Goal: Information Seeking & Learning: Learn about a topic

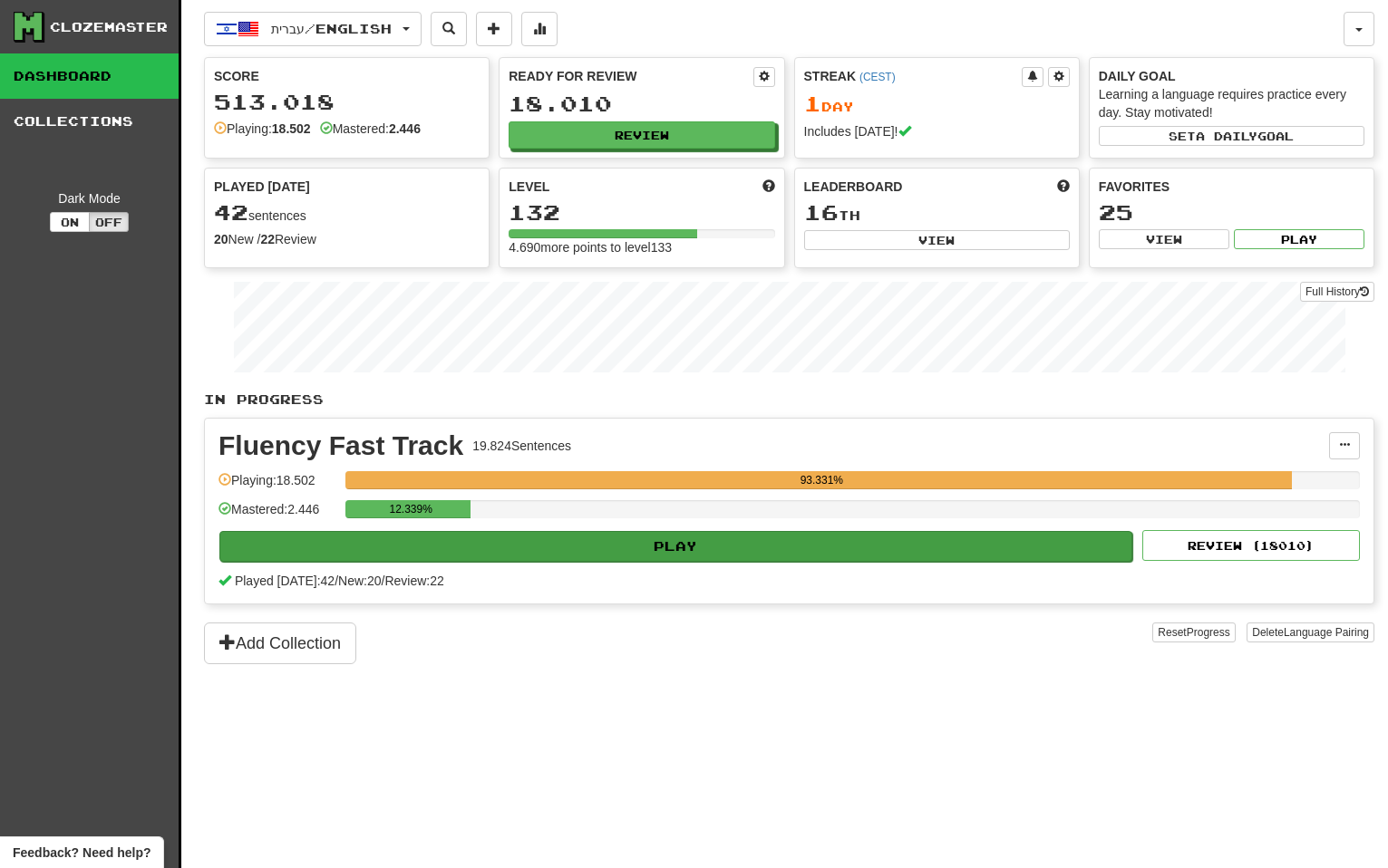
click at [776, 539] on button "Play" at bounding box center [675, 546] width 913 height 30
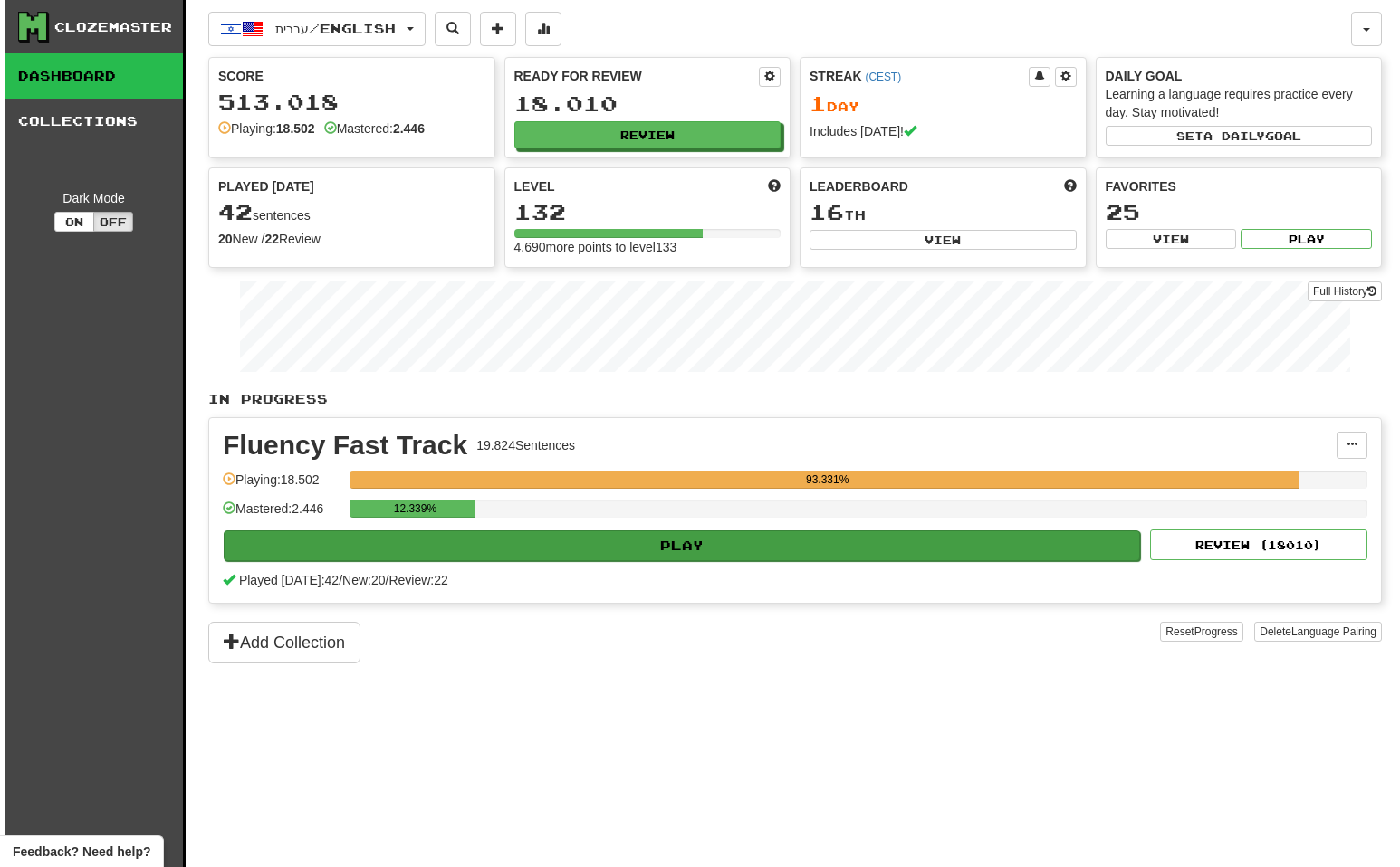
select select "**"
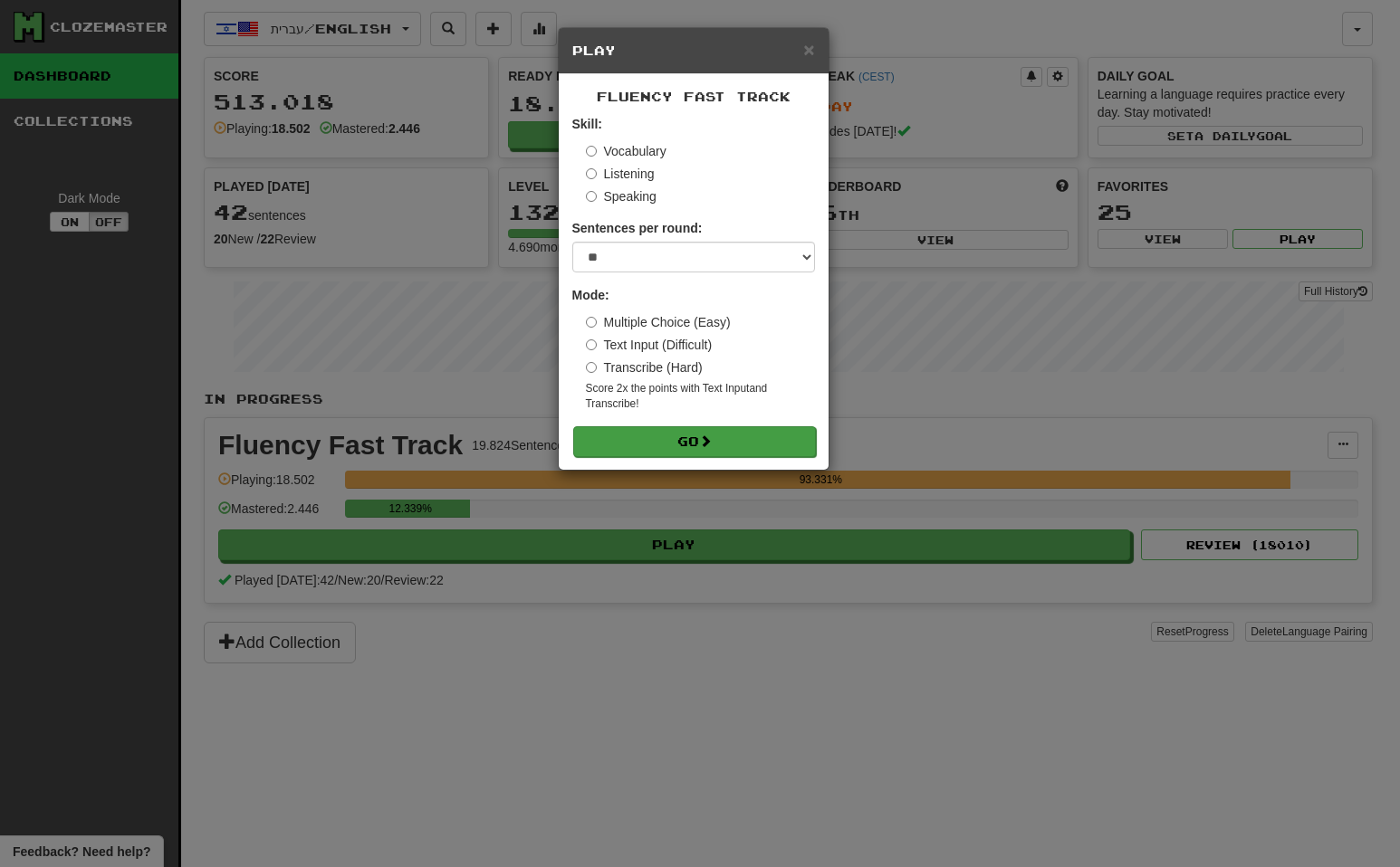
click at [720, 438] on button "Go" at bounding box center [694, 442] width 243 height 30
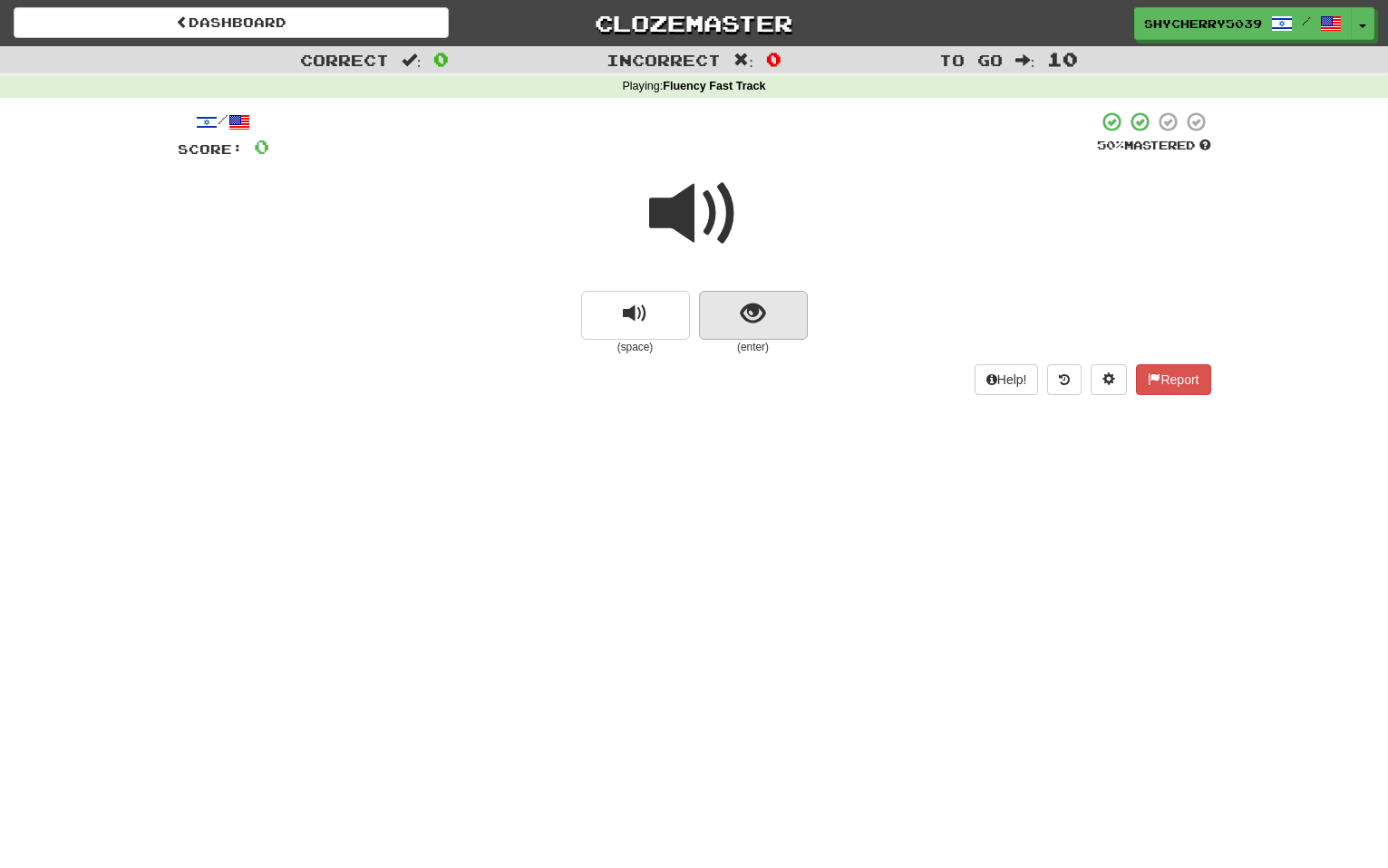
click at [775, 316] on button "show sentence" at bounding box center [753, 315] width 109 height 49
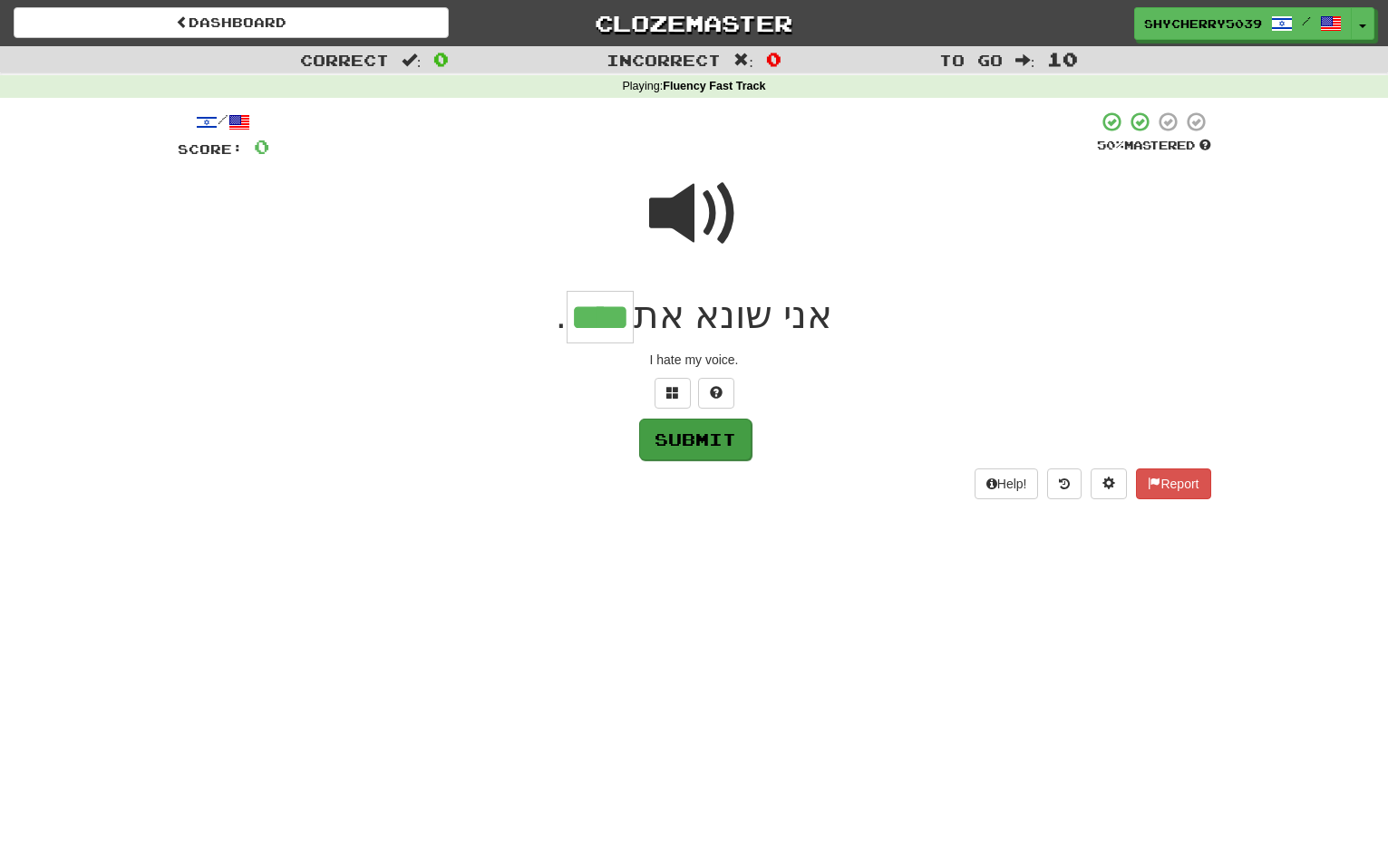
type input "****"
click at [685, 447] on button "Submit" at bounding box center [695, 440] width 112 height 42
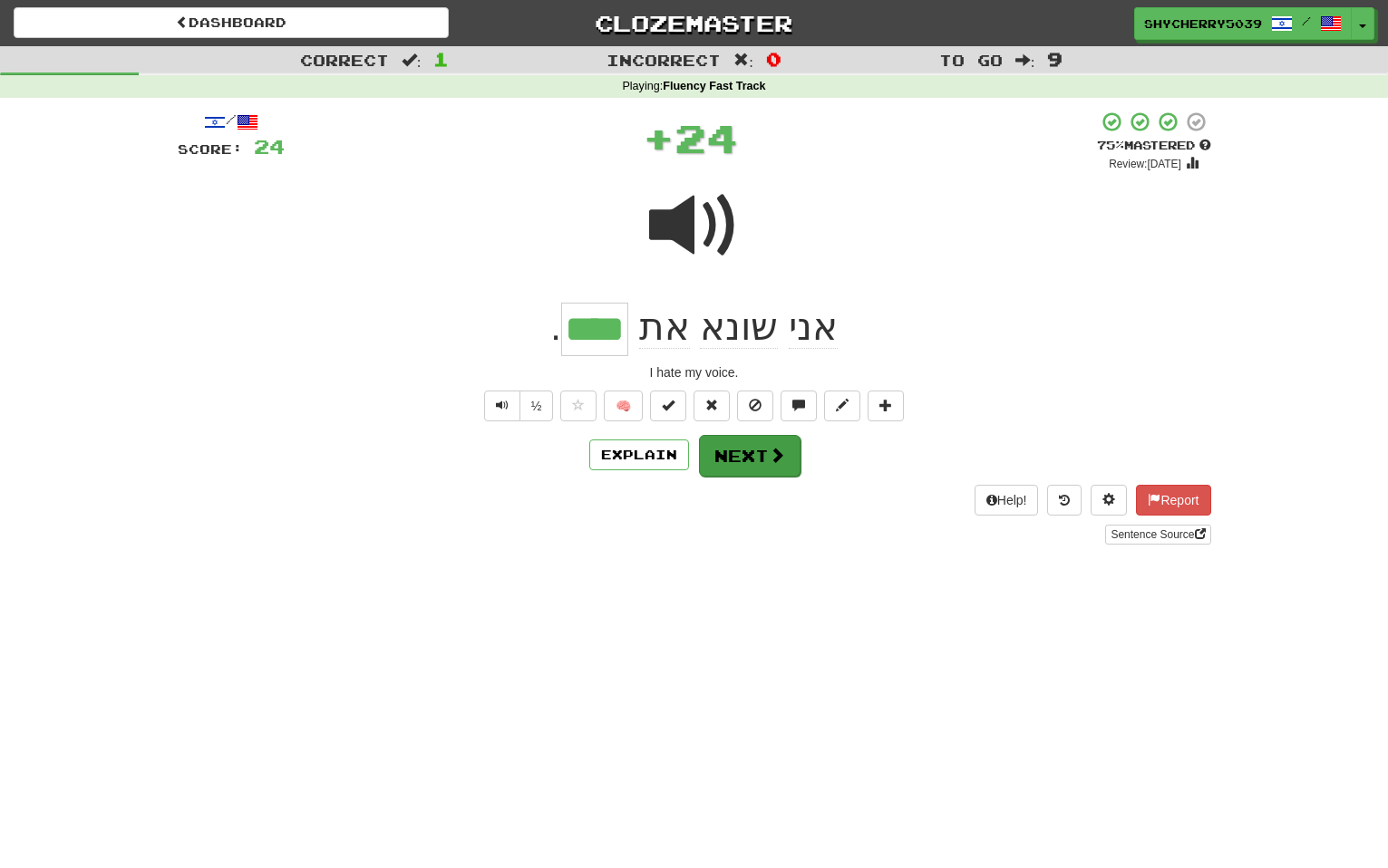
click at [715, 446] on button "Next" at bounding box center [749, 456] width 102 height 42
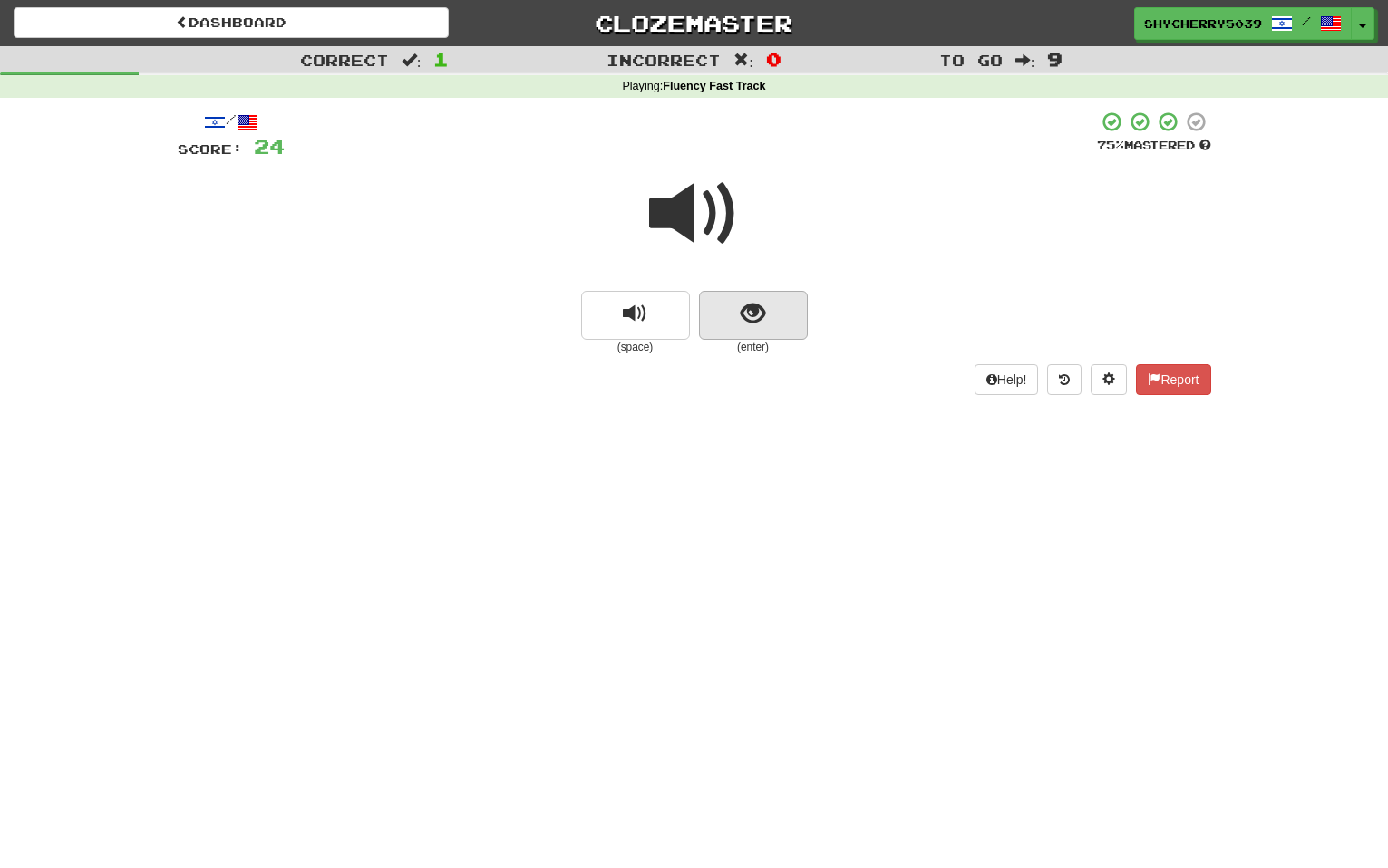
click at [754, 319] on span "show sentence" at bounding box center [753, 314] width 25 height 25
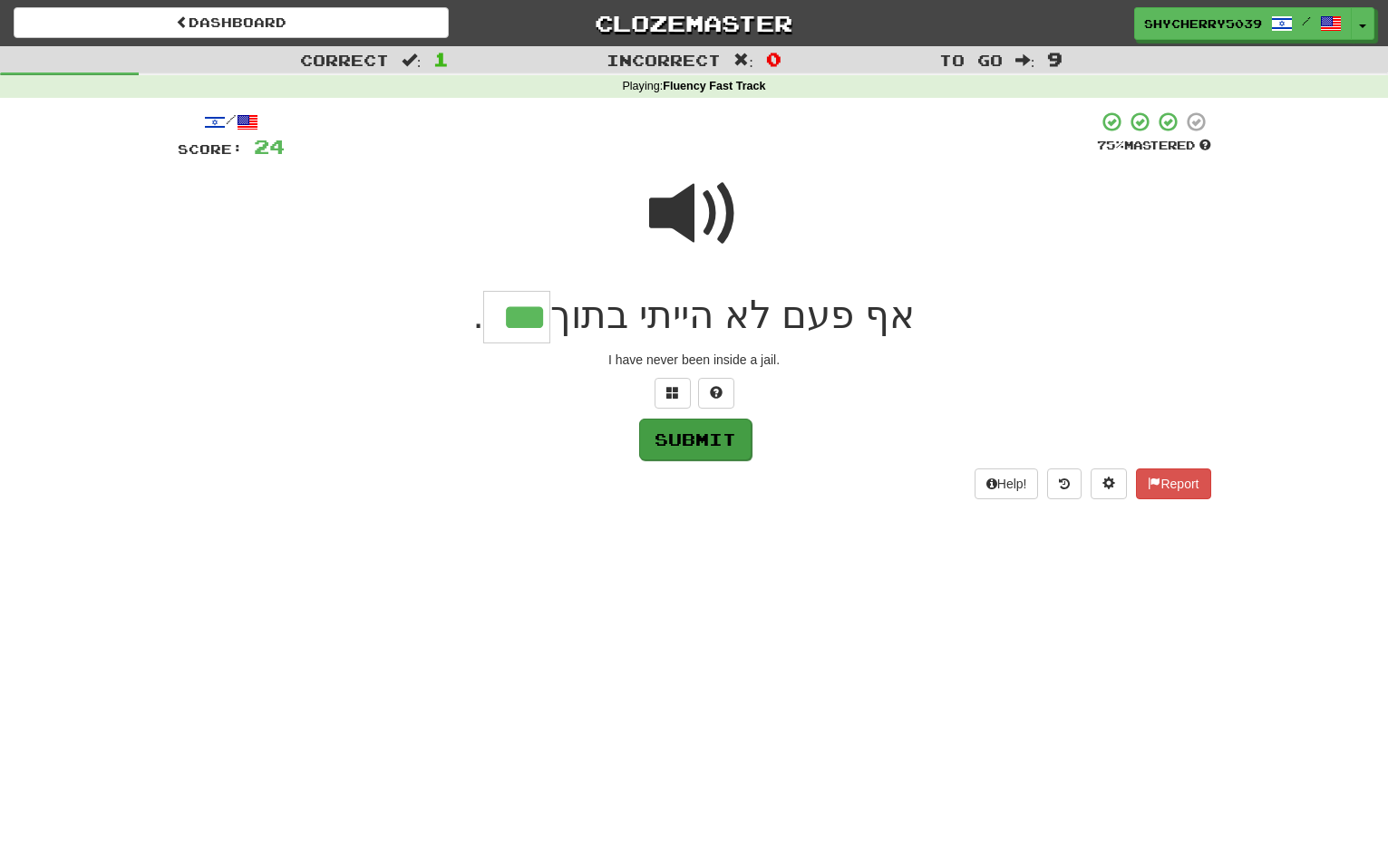
type input "***"
click at [711, 427] on button "Submit" at bounding box center [695, 440] width 112 height 42
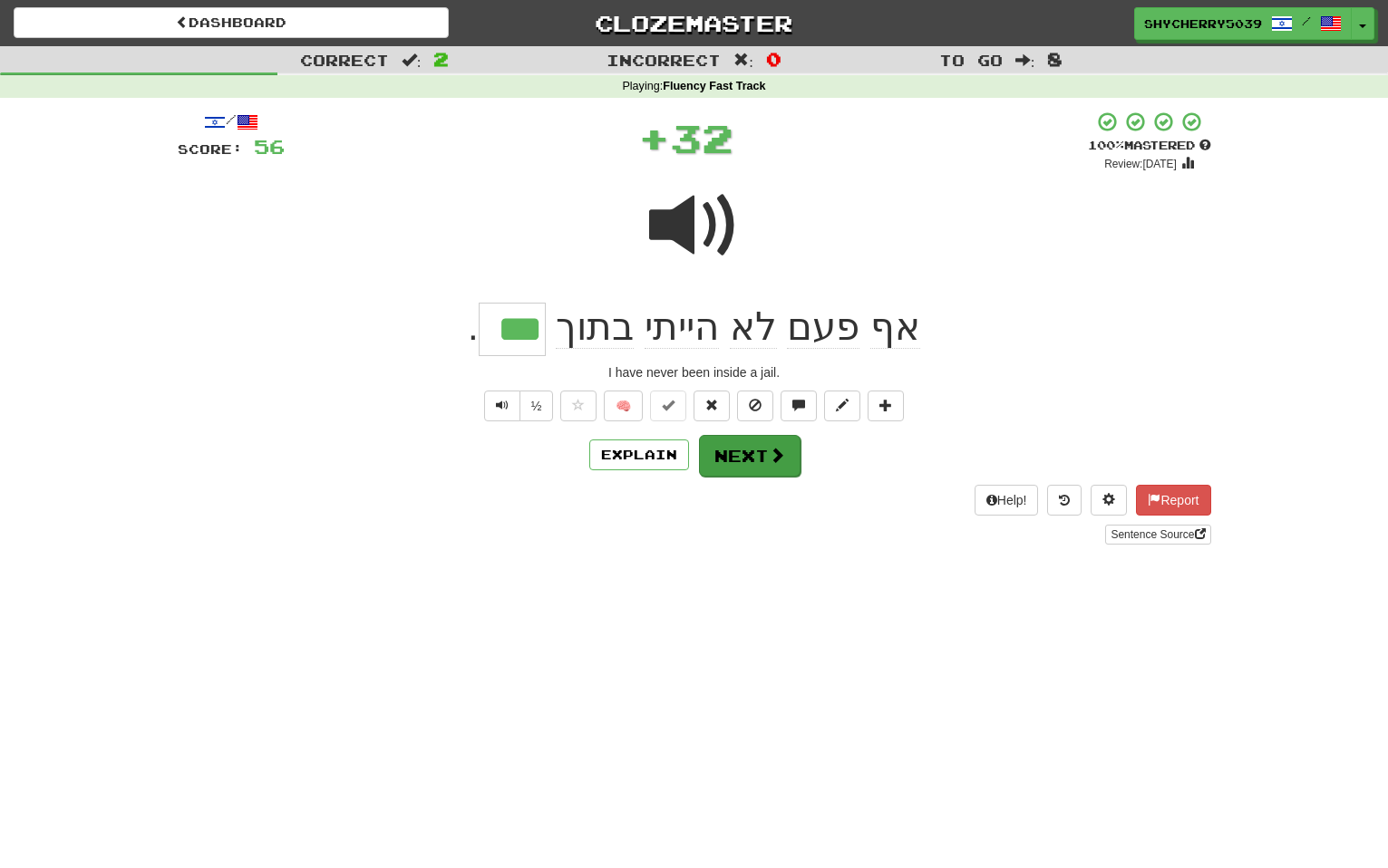
click at [733, 441] on button "Next" at bounding box center [749, 456] width 102 height 42
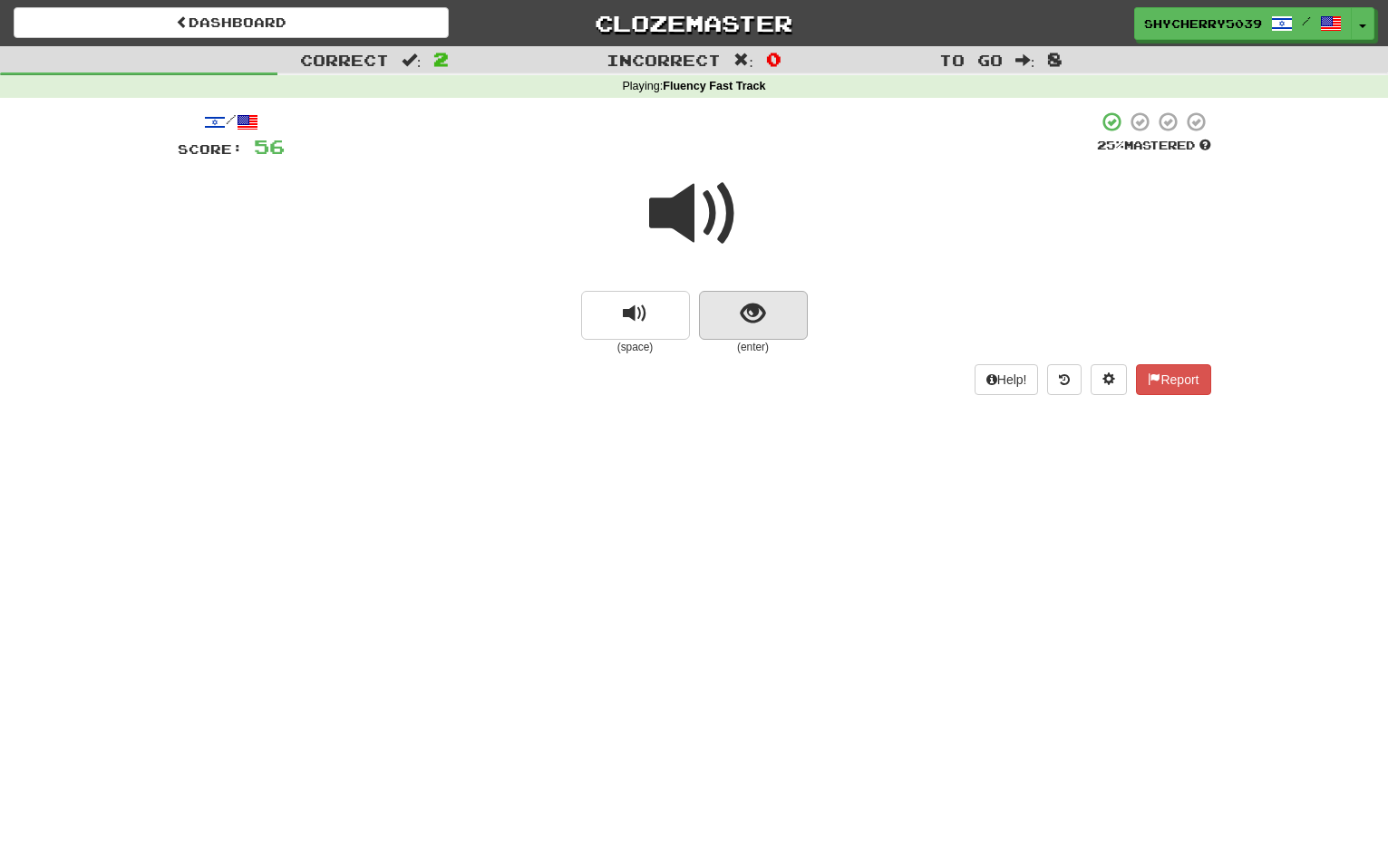
click at [739, 306] on button "show sentence" at bounding box center [753, 315] width 109 height 49
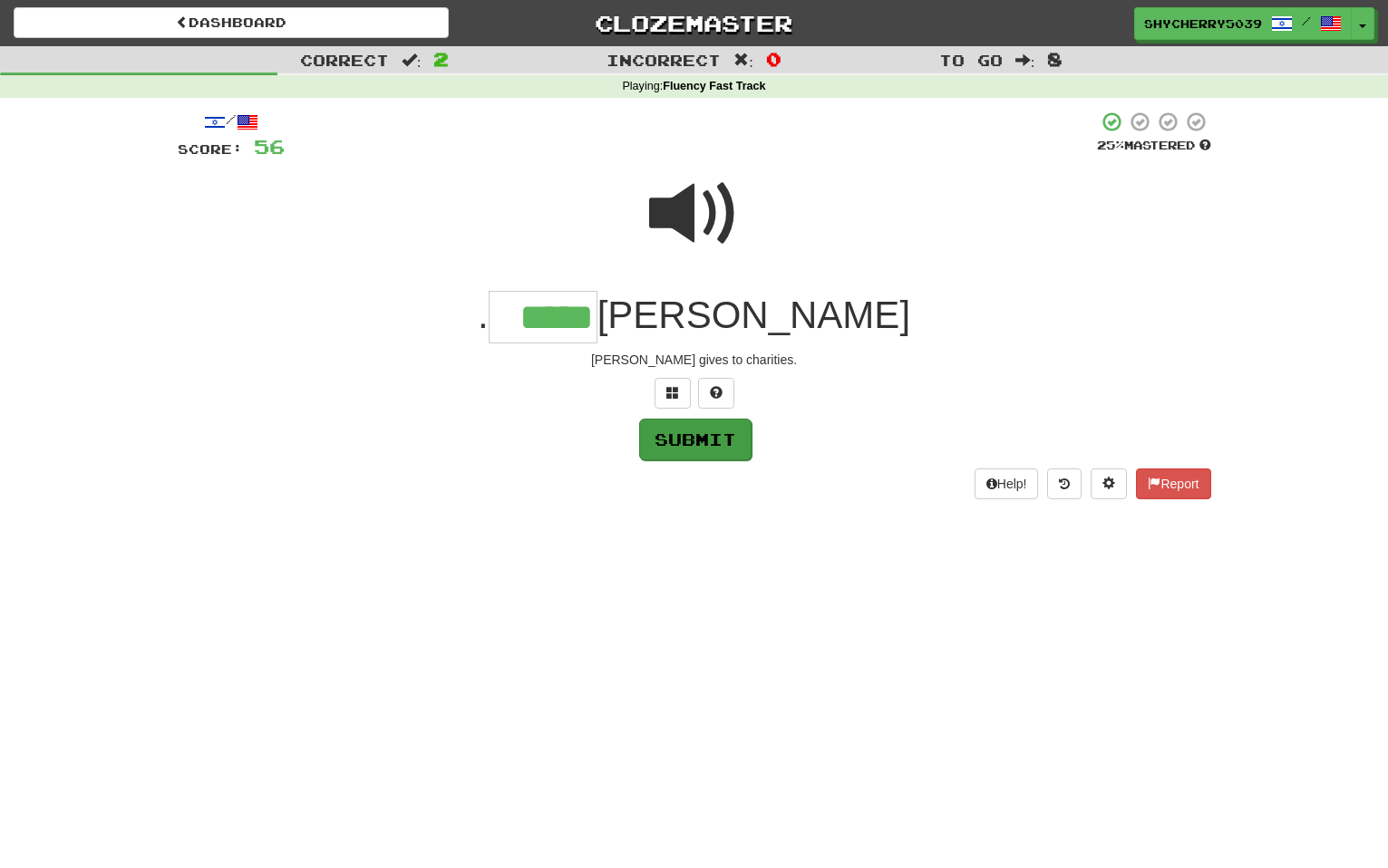
type input "*****"
click at [698, 442] on button "Submit" at bounding box center [695, 440] width 112 height 42
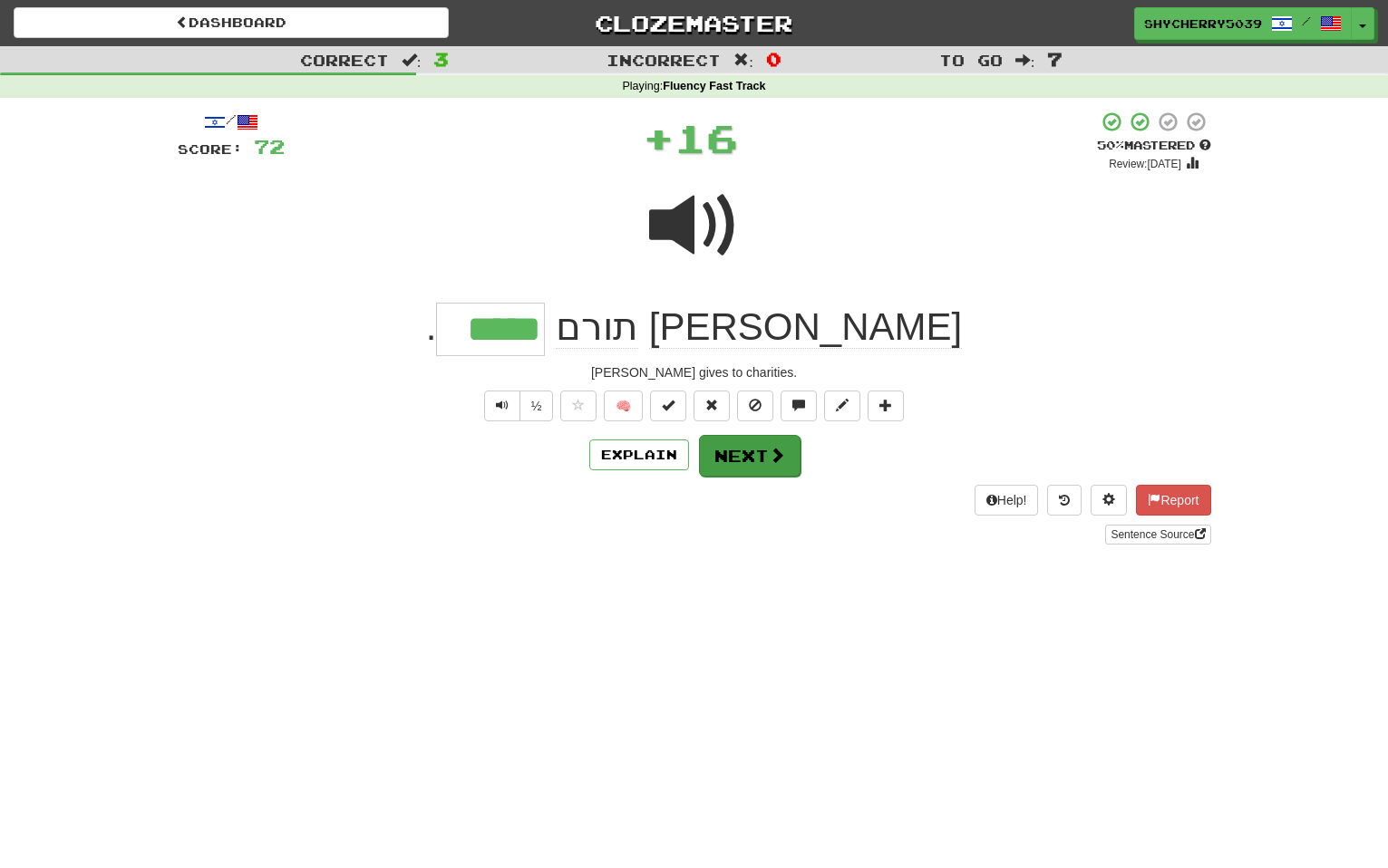
click at [720, 444] on button "Next" at bounding box center [749, 456] width 102 height 42
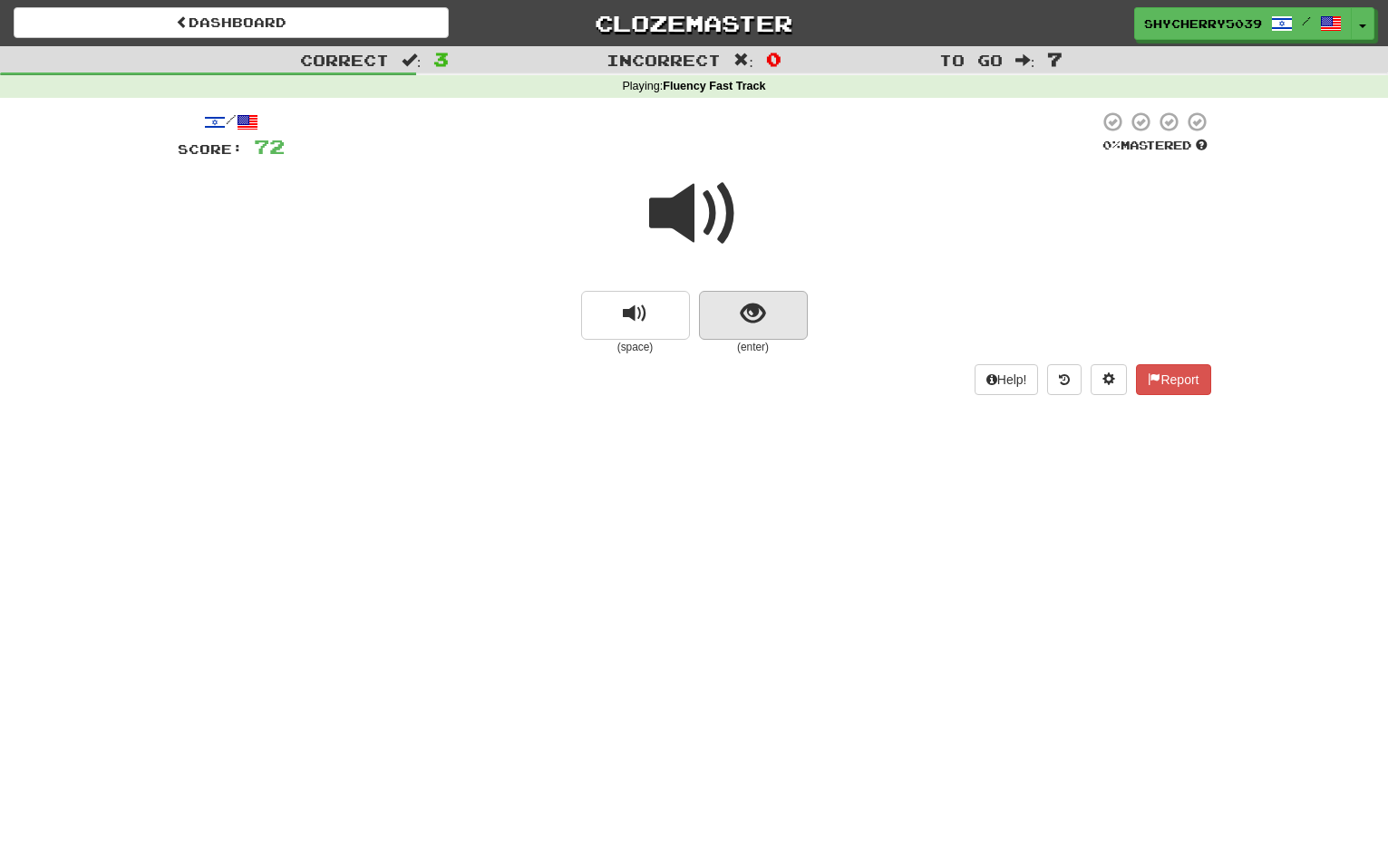
click at [719, 306] on button "show sentence" at bounding box center [753, 315] width 109 height 49
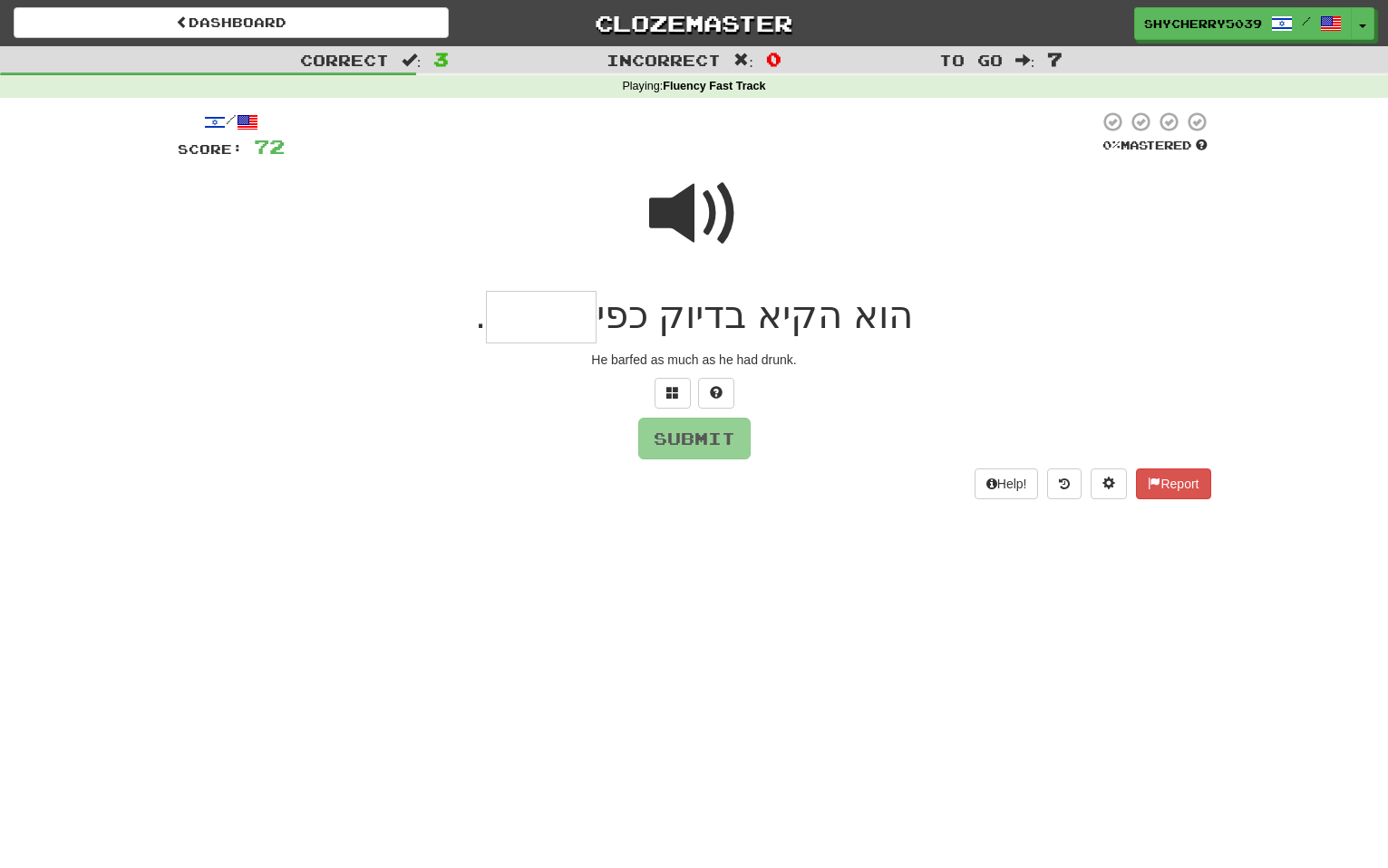
click at [689, 208] on span at bounding box center [694, 213] width 90 height 90
click at [575, 317] on input "text" at bounding box center [541, 318] width 110 height 53
type input "****"
click at [716, 429] on button "Submit" at bounding box center [695, 440] width 112 height 42
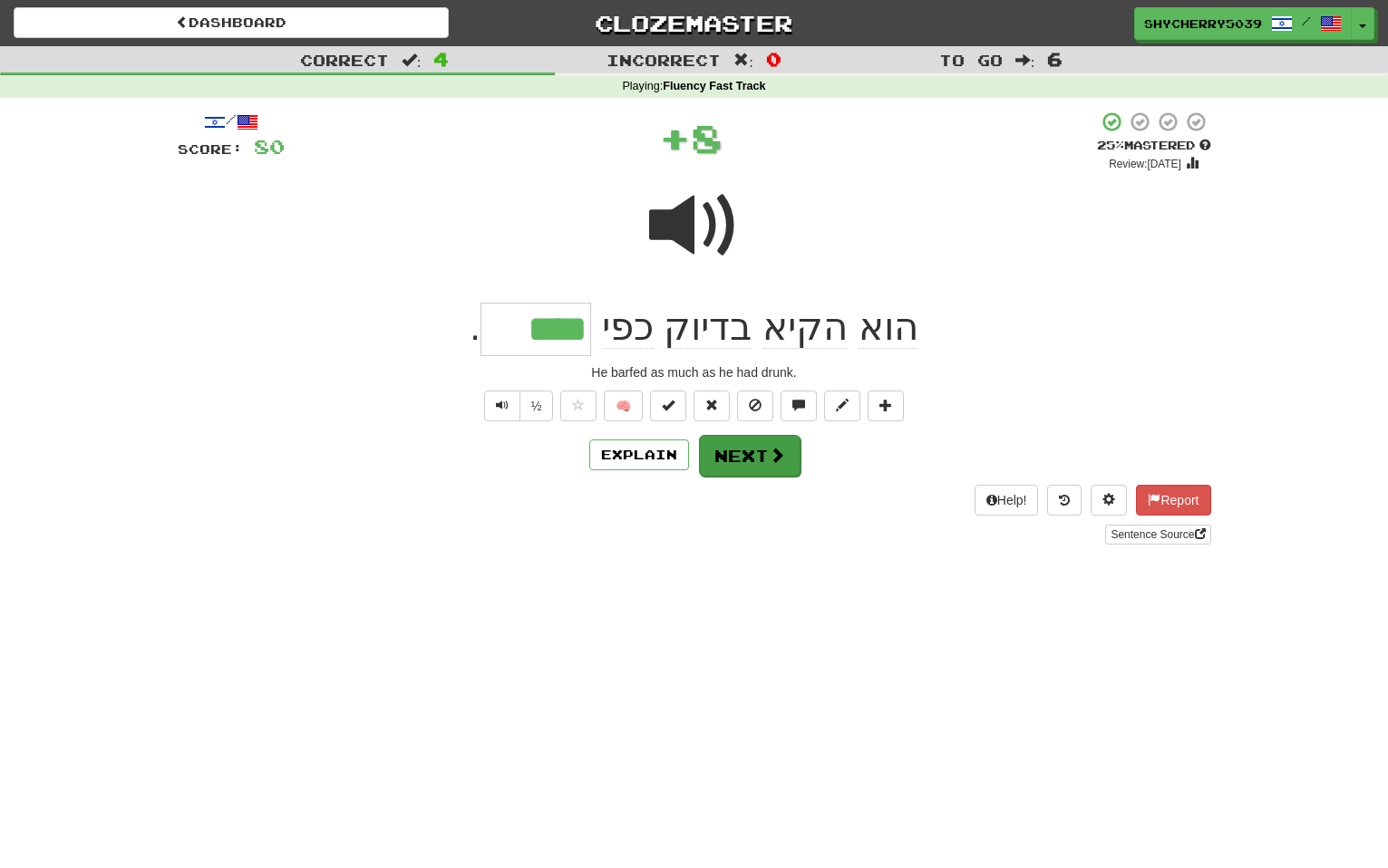
click at [716, 445] on button "Next" at bounding box center [749, 456] width 102 height 42
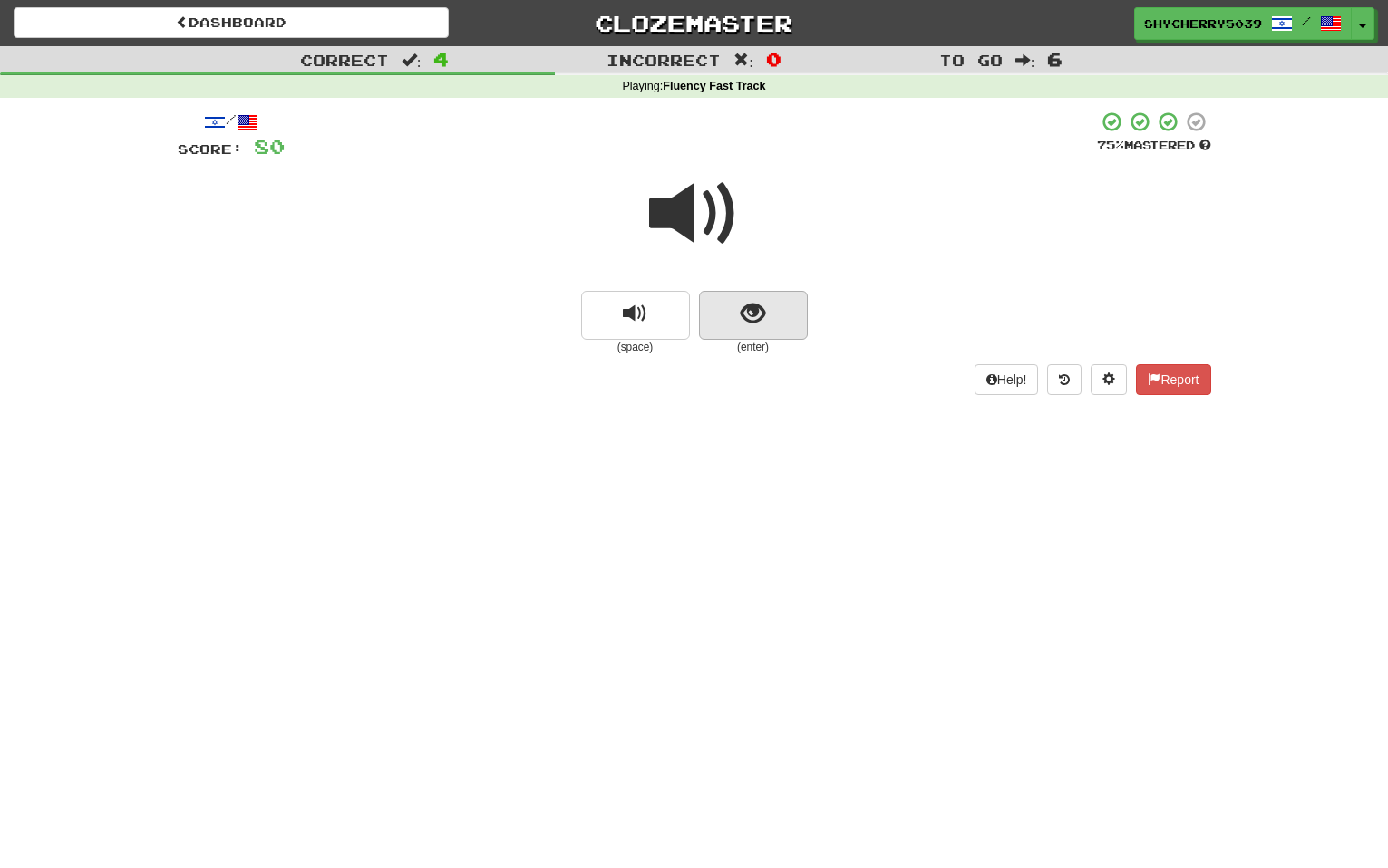
click at [731, 317] on button "show sentence" at bounding box center [753, 315] width 109 height 49
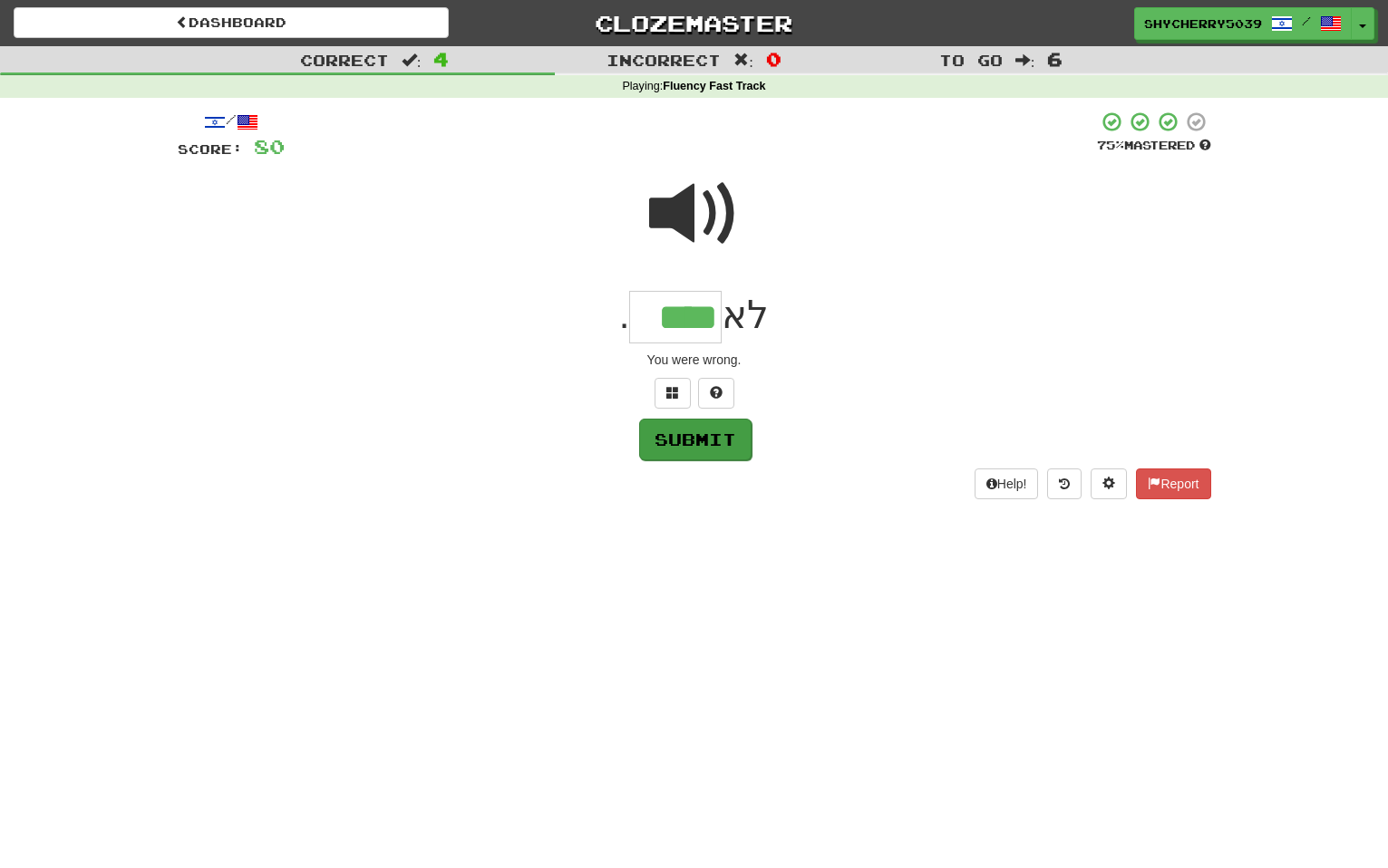
type input "****"
click at [683, 432] on button "Submit" at bounding box center [695, 440] width 112 height 42
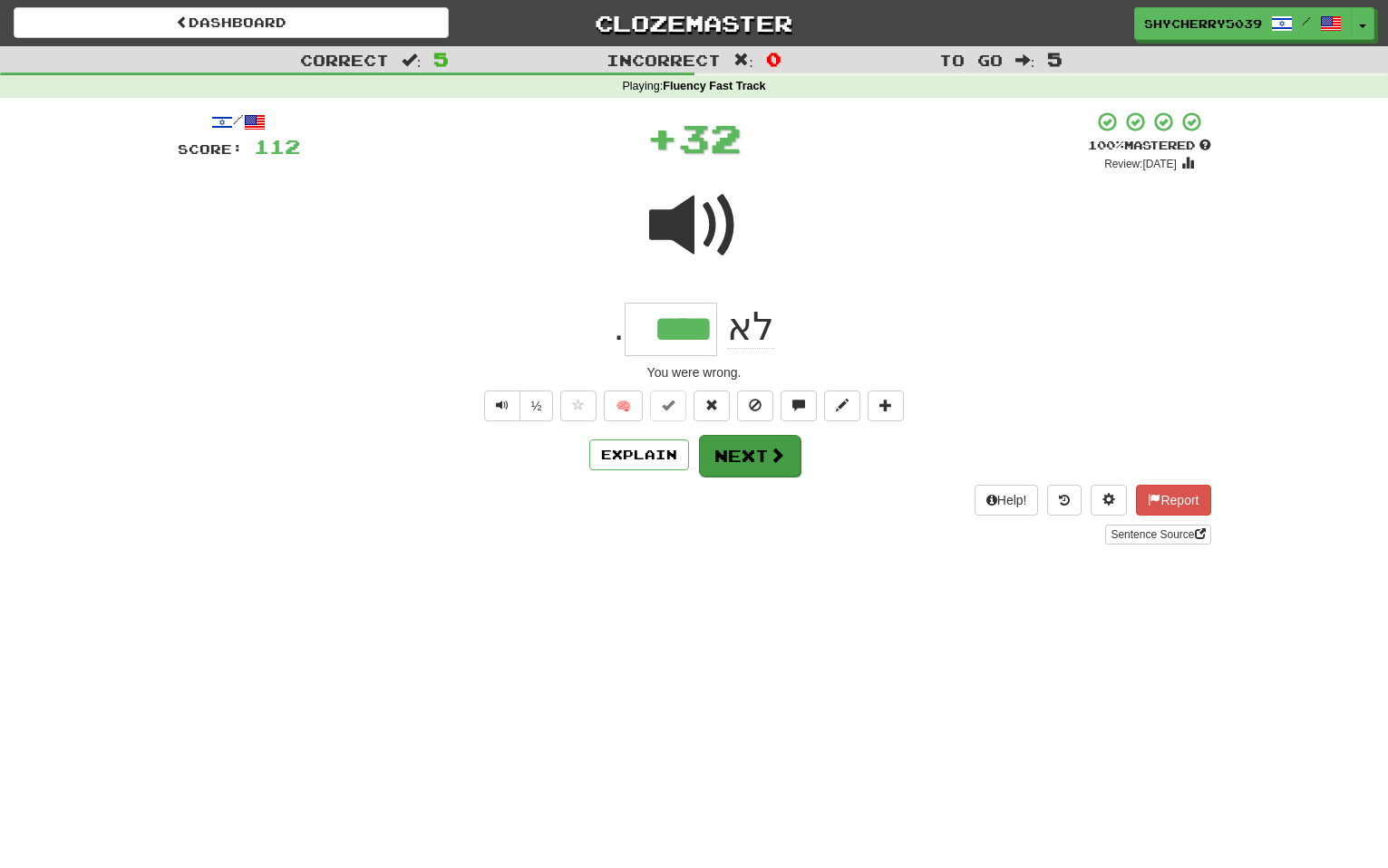
click at [750, 448] on button "Next" at bounding box center [749, 456] width 102 height 42
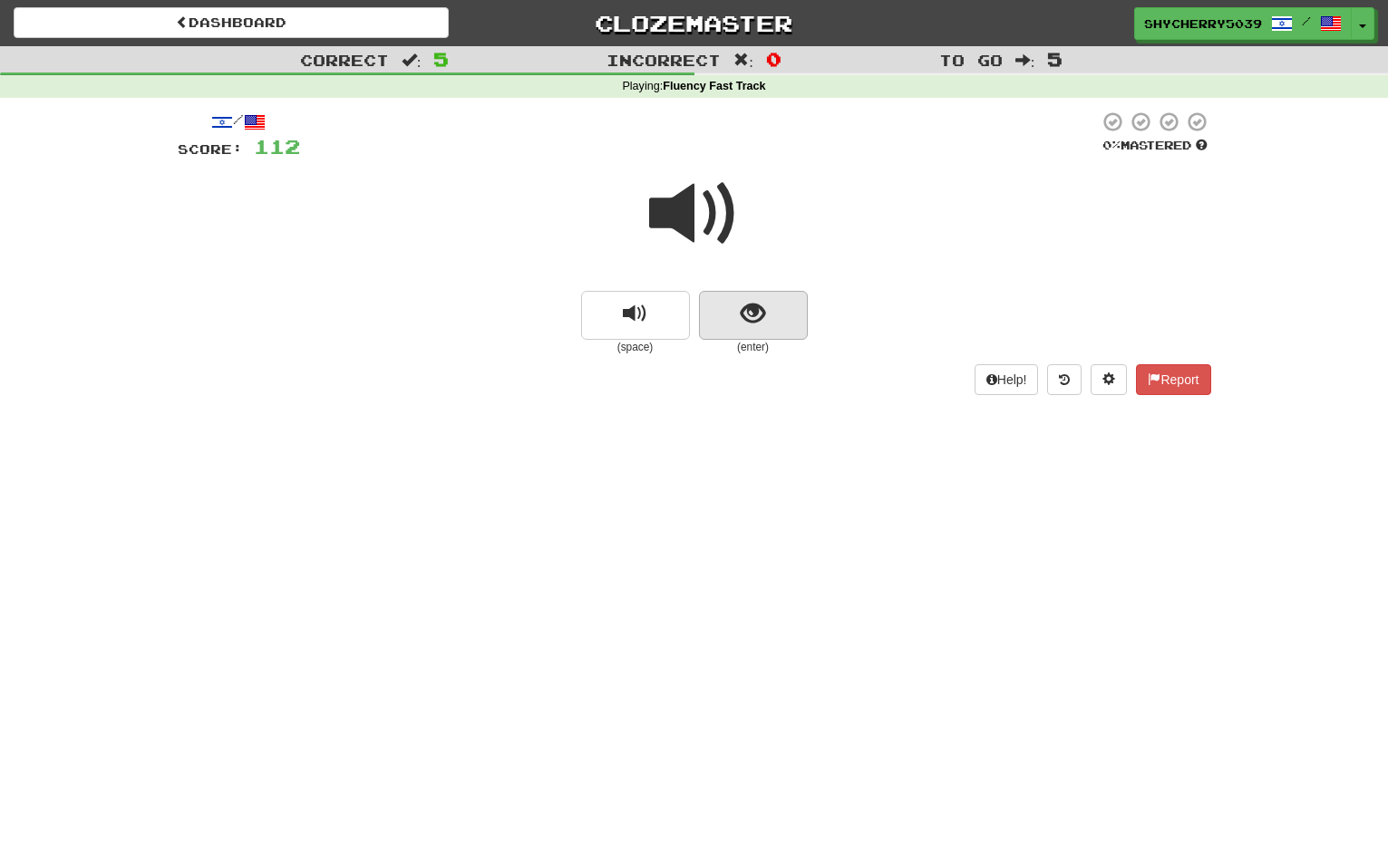
click at [729, 314] on button "show sentence" at bounding box center [753, 315] width 109 height 49
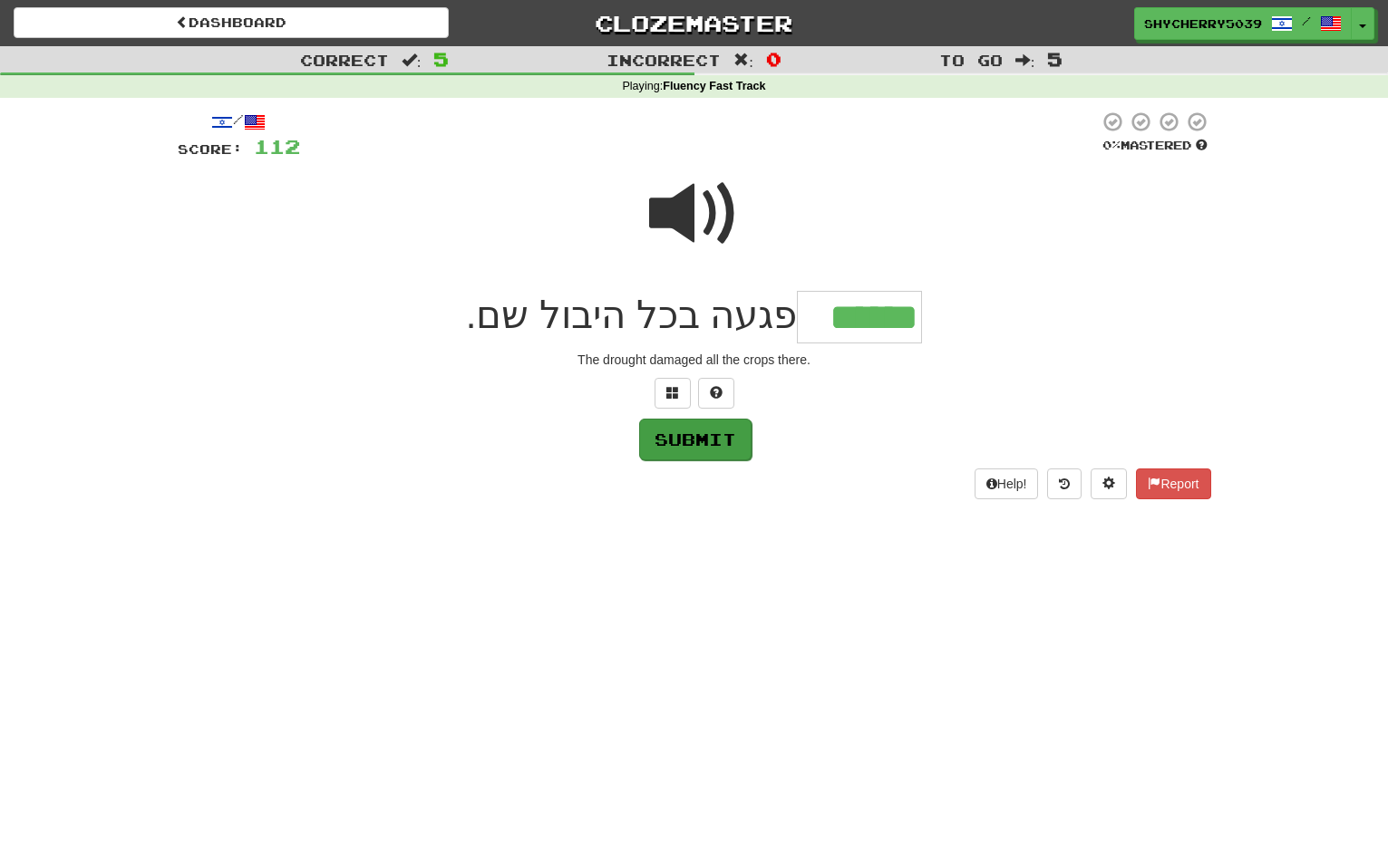
type input "******"
click at [681, 426] on button "Submit" at bounding box center [695, 440] width 112 height 42
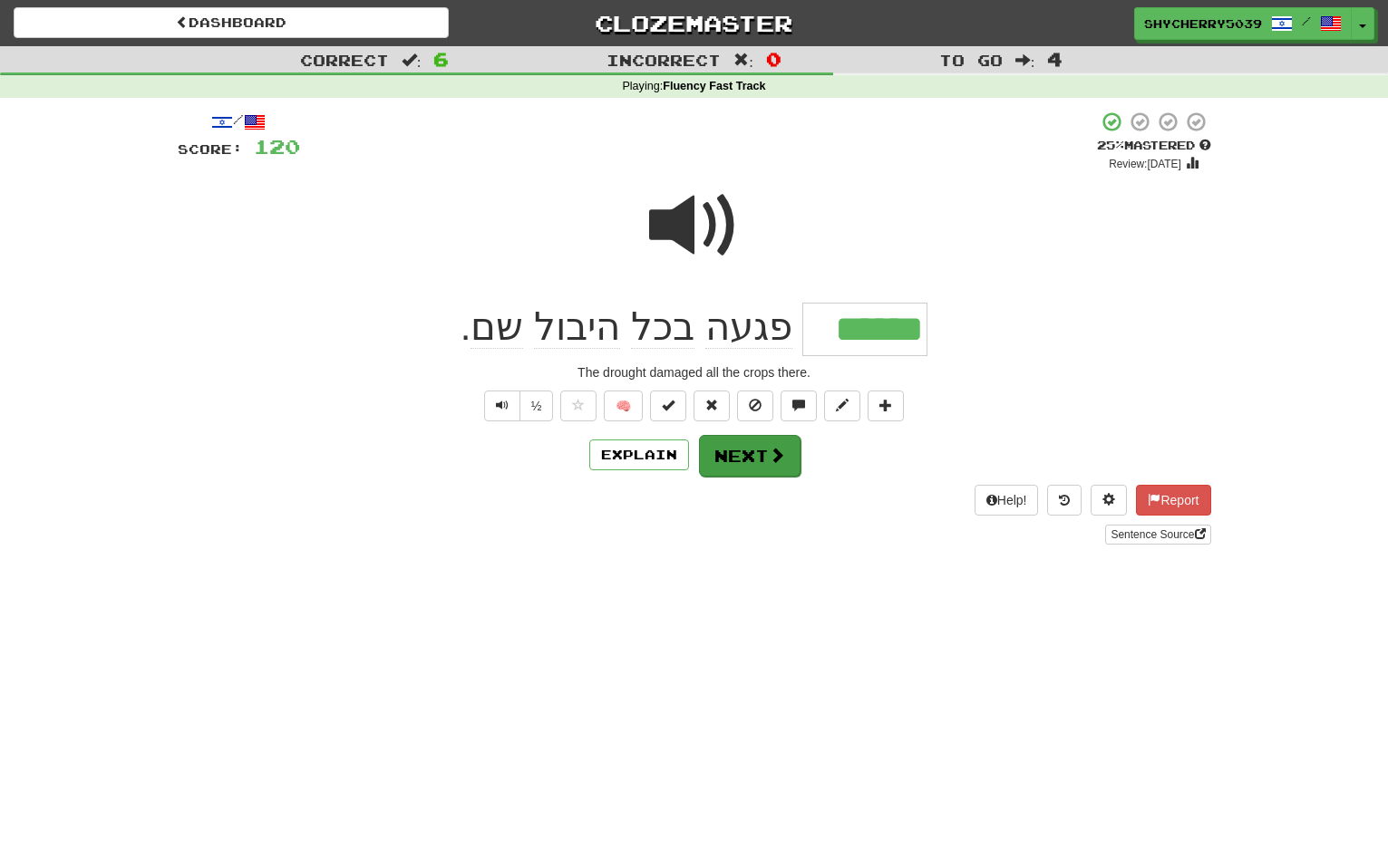
click at [744, 444] on button "Next" at bounding box center [749, 456] width 102 height 42
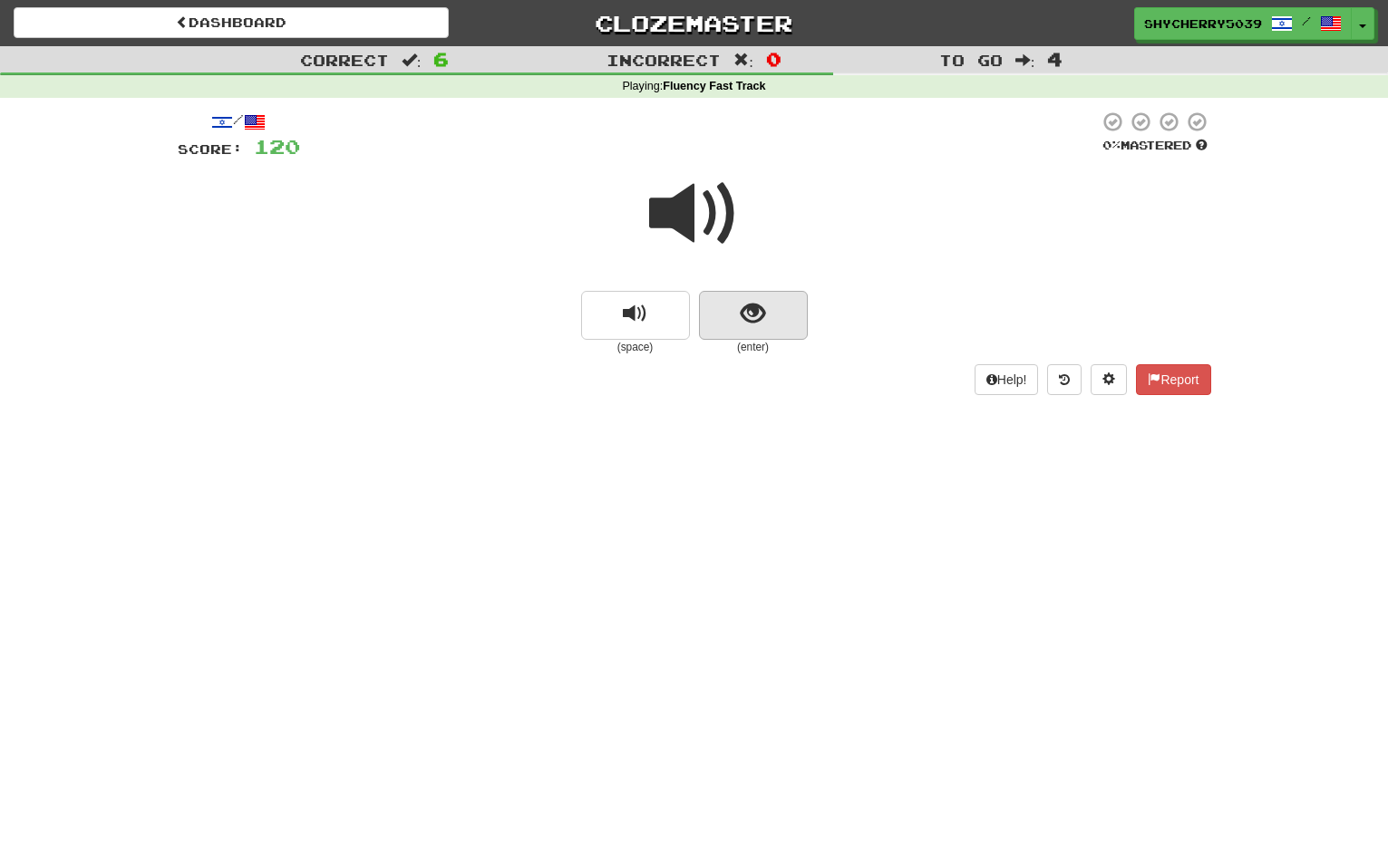
click at [722, 317] on button "show sentence" at bounding box center [753, 315] width 109 height 49
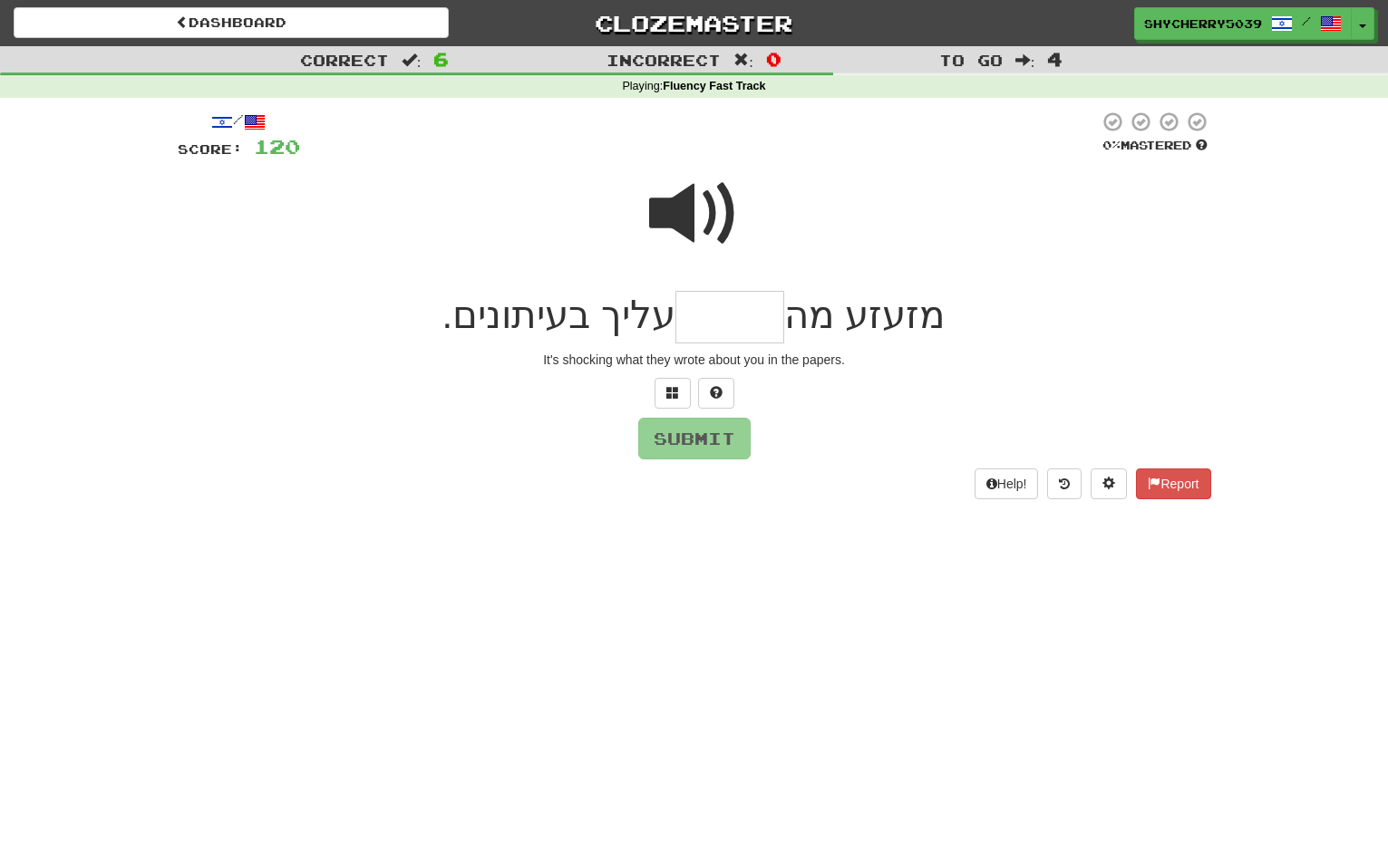
click at [657, 212] on span at bounding box center [694, 213] width 90 height 90
click at [736, 316] on input "text" at bounding box center [730, 318] width 109 height 53
type input "*"
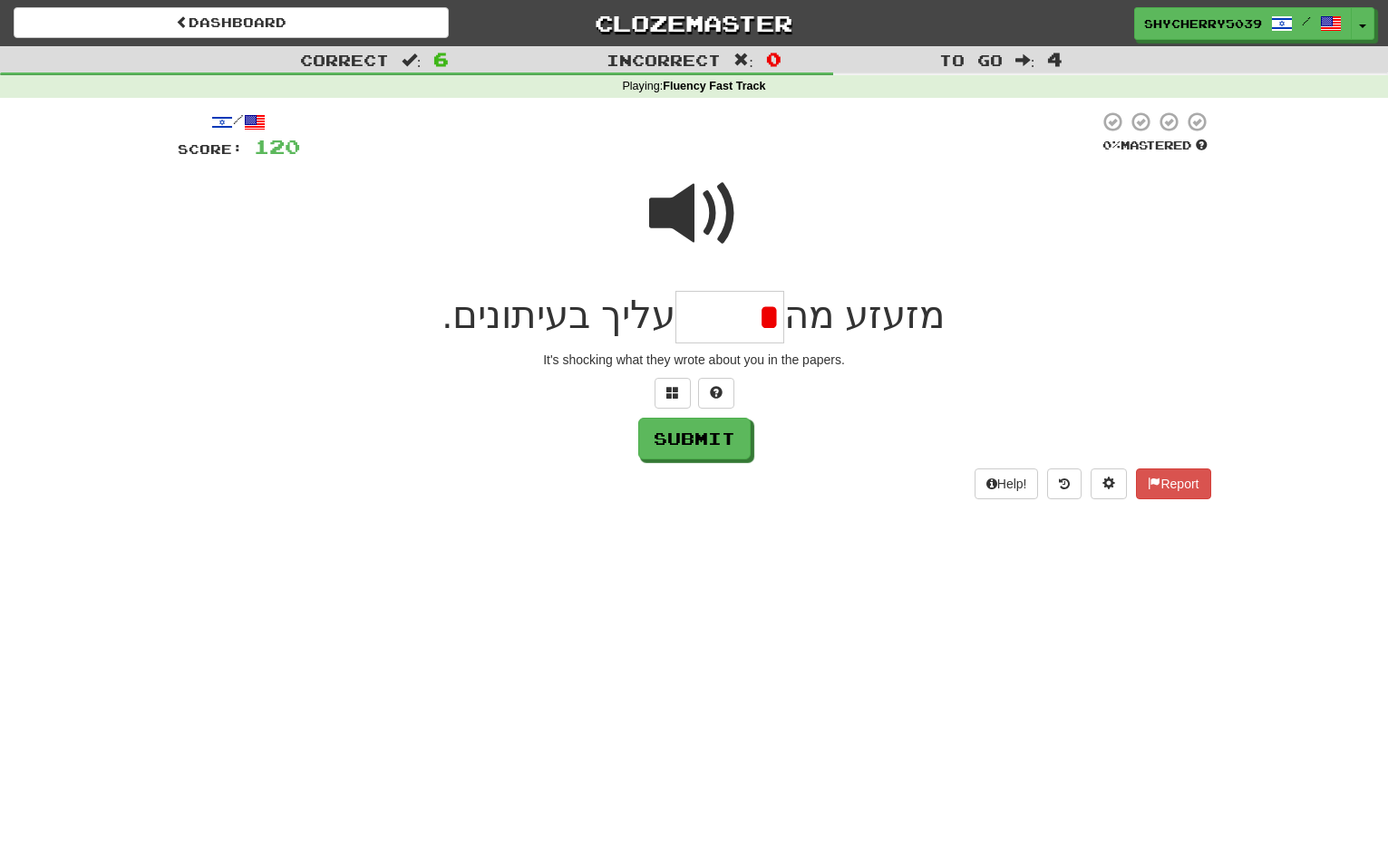
click at [656, 209] on span at bounding box center [694, 213] width 90 height 90
click at [742, 314] on input "*" at bounding box center [730, 318] width 109 height 53
drag, startPoint x: 743, startPoint y: 314, endPoint x: 770, endPoint y: 311, distance: 27.2
click at [770, 311] on input "*" at bounding box center [730, 318] width 109 height 53
type input "*****"
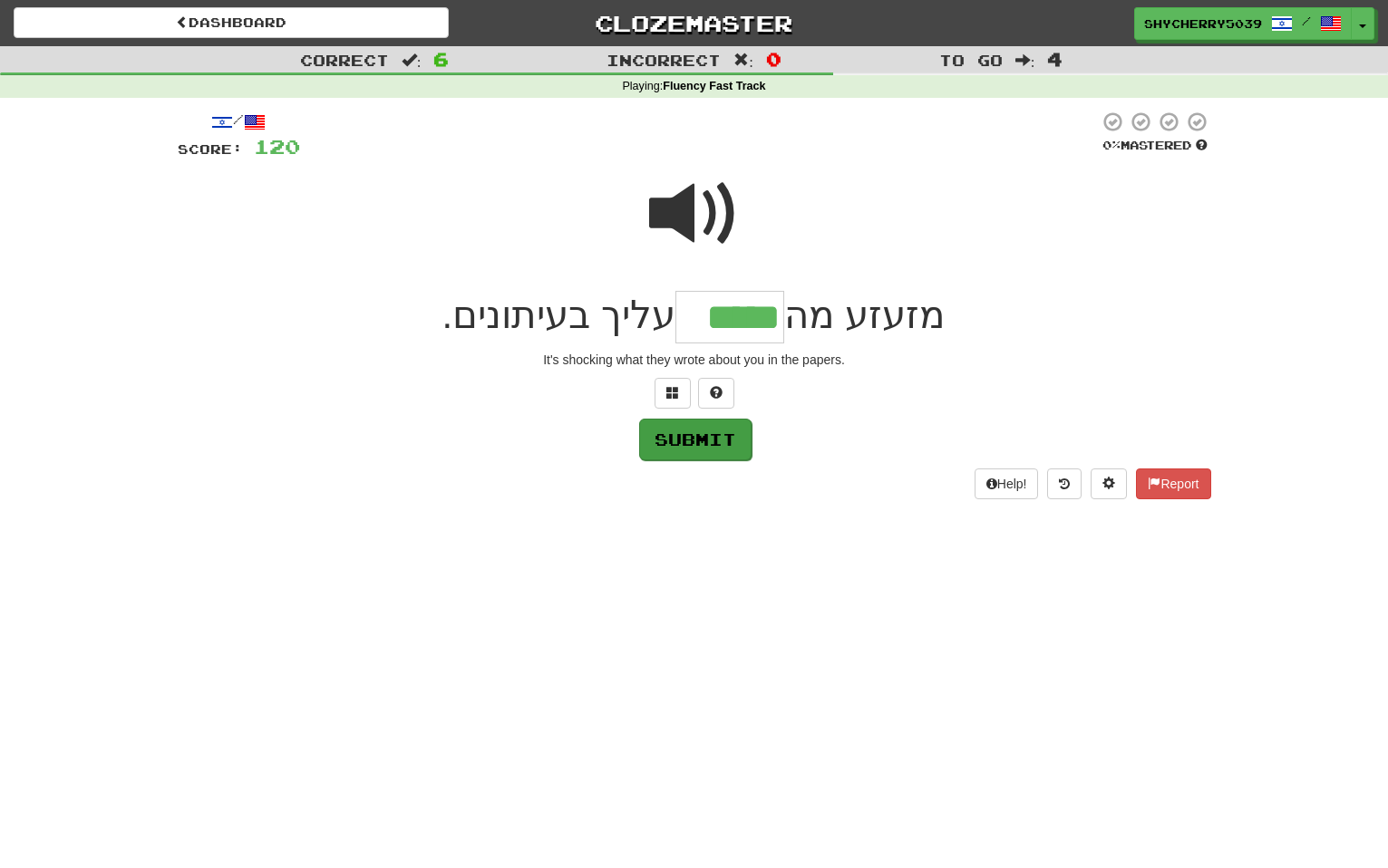
click at [689, 434] on button "Submit" at bounding box center [695, 440] width 112 height 42
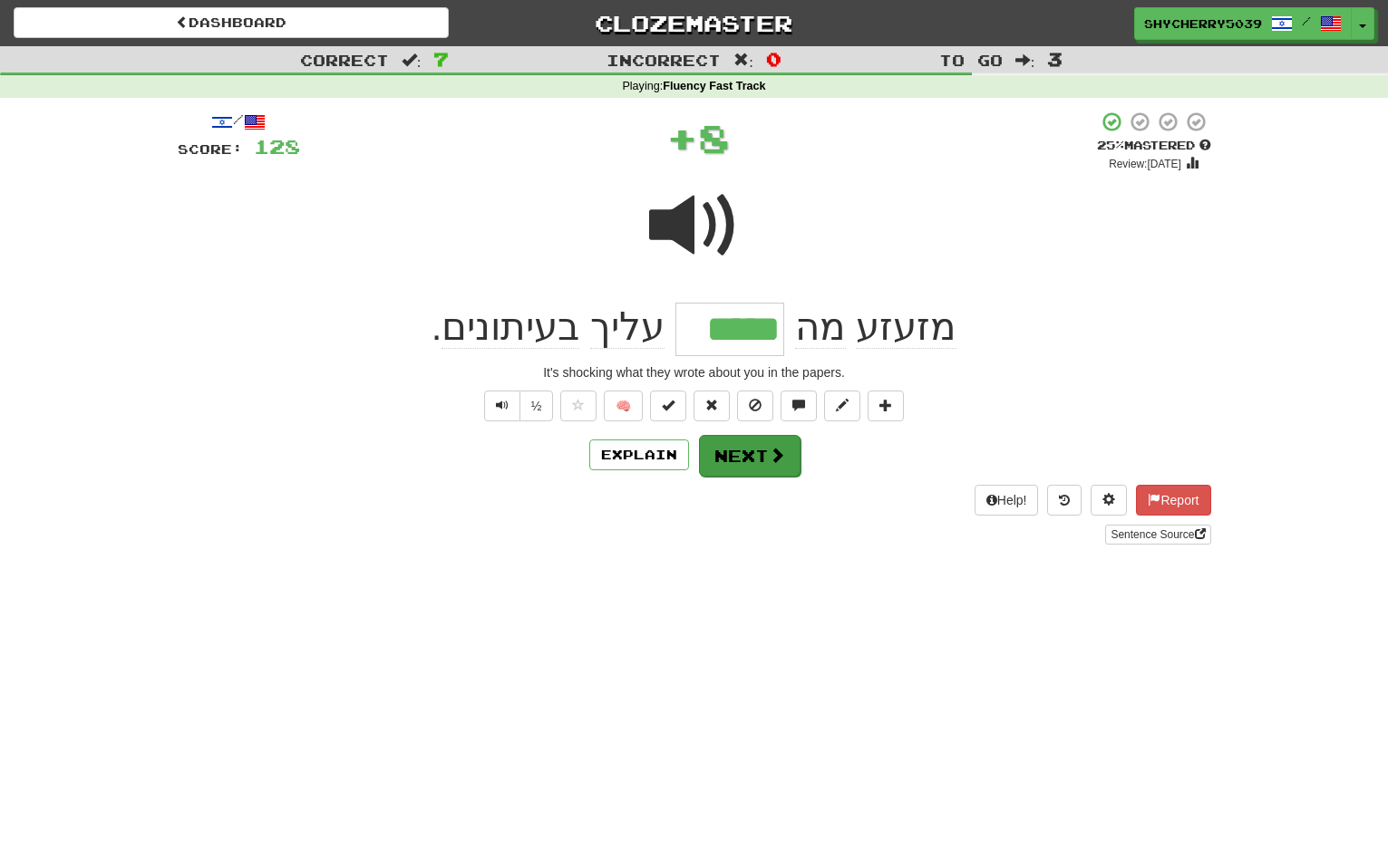
click at [737, 444] on button "Next" at bounding box center [749, 456] width 102 height 42
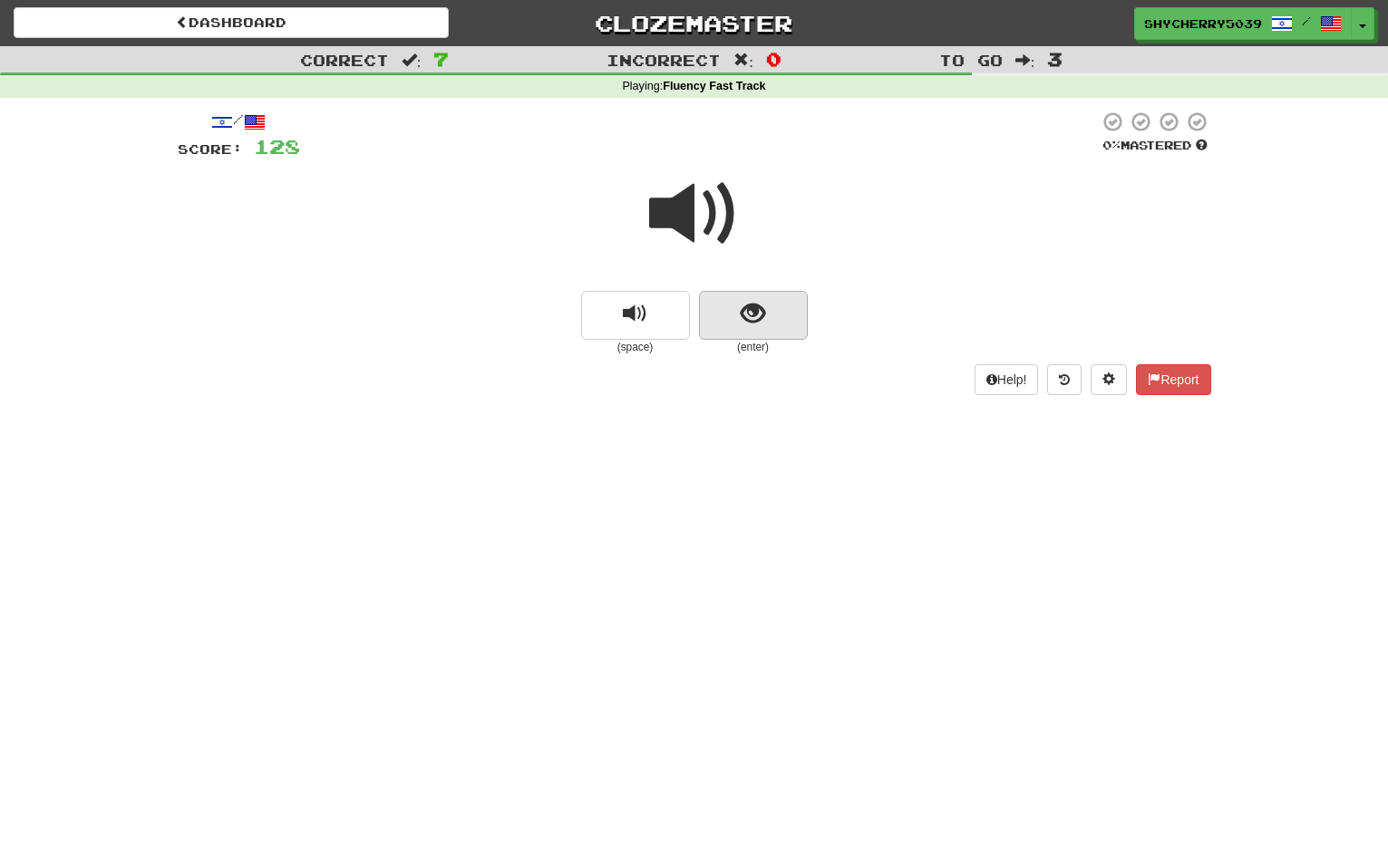
click at [724, 313] on button "show sentence" at bounding box center [753, 315] width 109 height 49
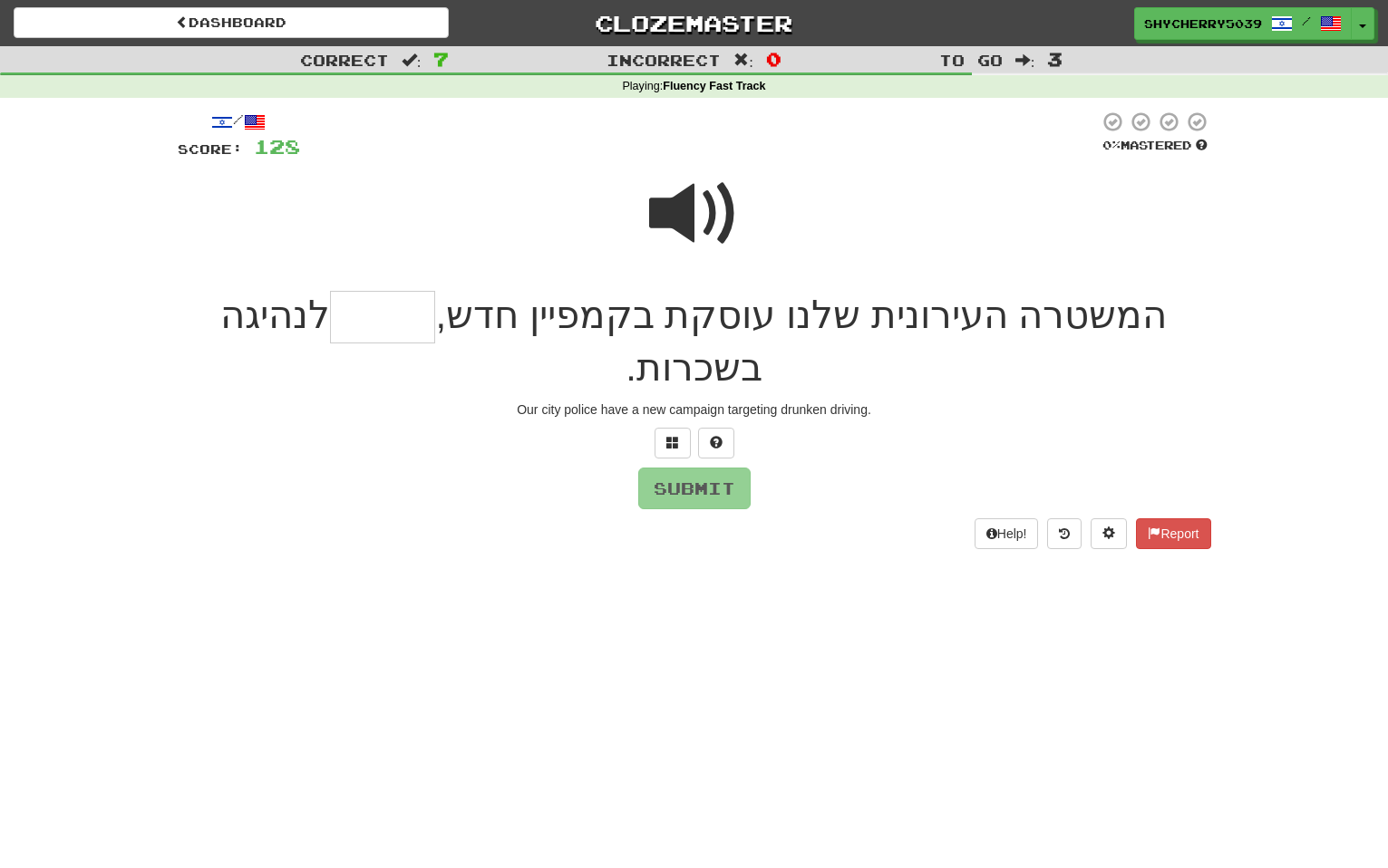
click at [658, 205] on span at bounding box center [694, 213] width 90 height 90
click at [426, 316] on input "text" at bounding box center [383, 318] width 105 height 53
type input "******"
click at [723, 479] on button "Submit" at bounding box center [695, 489] width 112 height 42
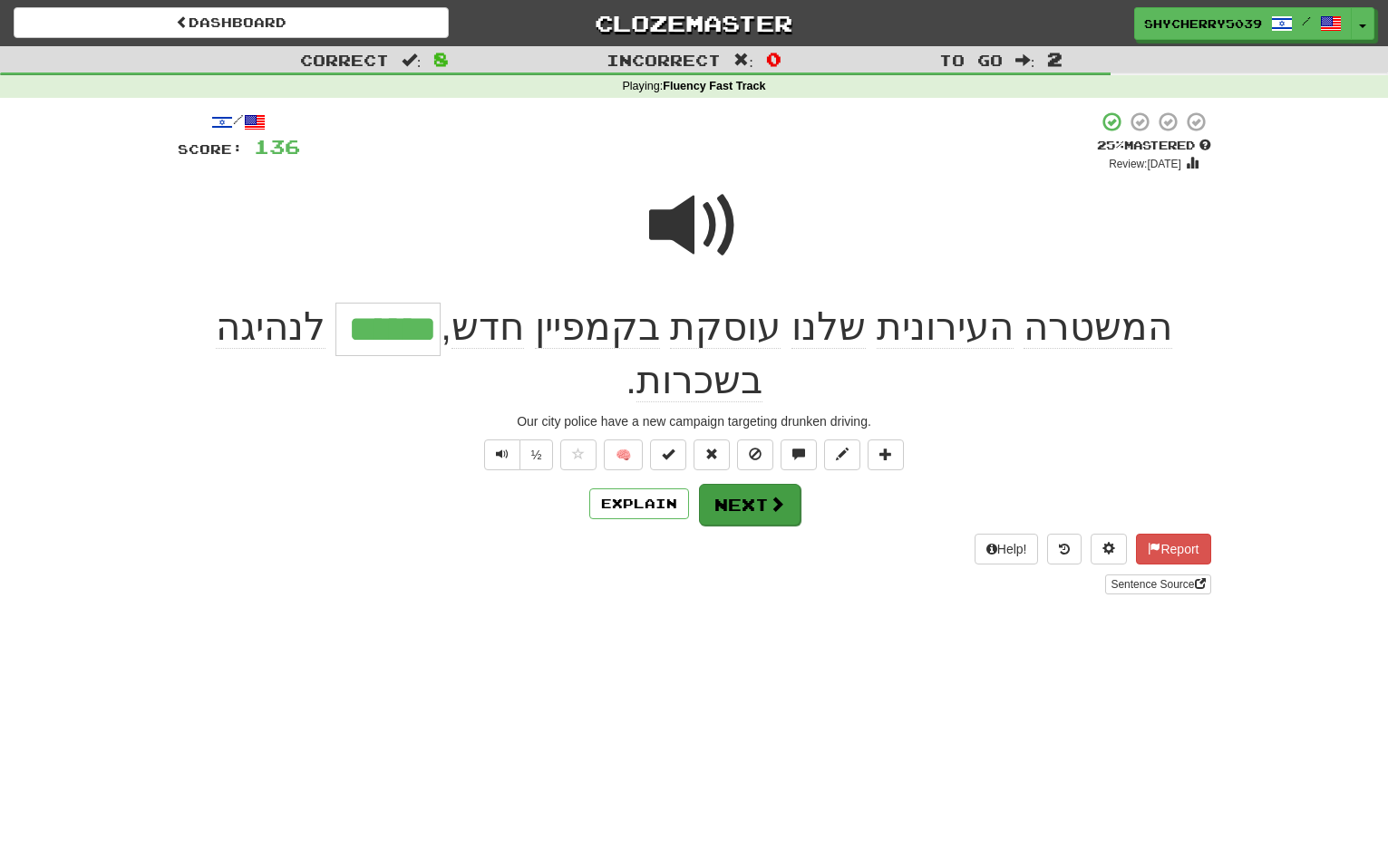
click at [735, 494] on button "Next" at bounding box center [749, 505] width 102 height 42
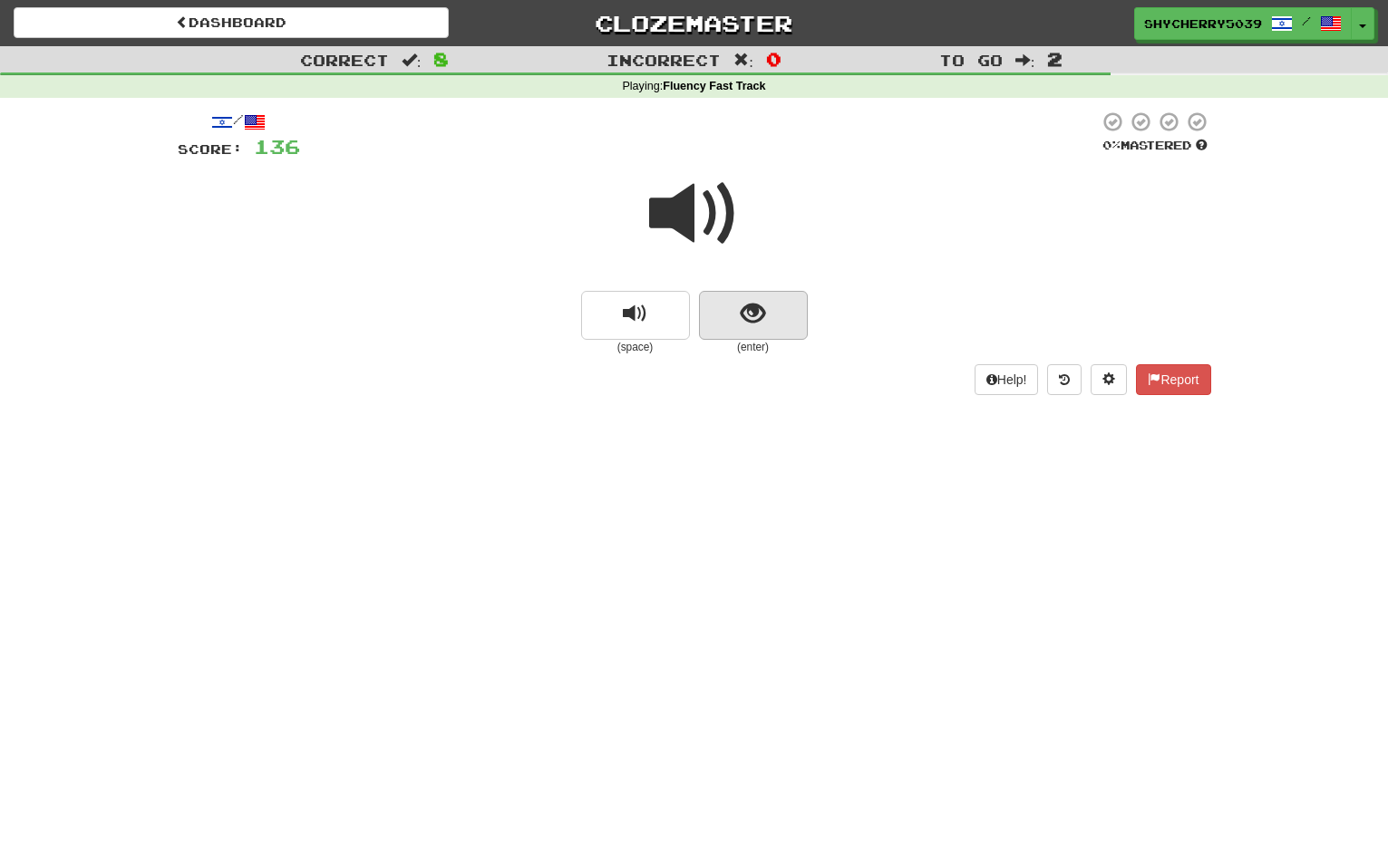
click at [723, 311] on button "show sentence" at bounding box center [753, 315] width 109 height 49
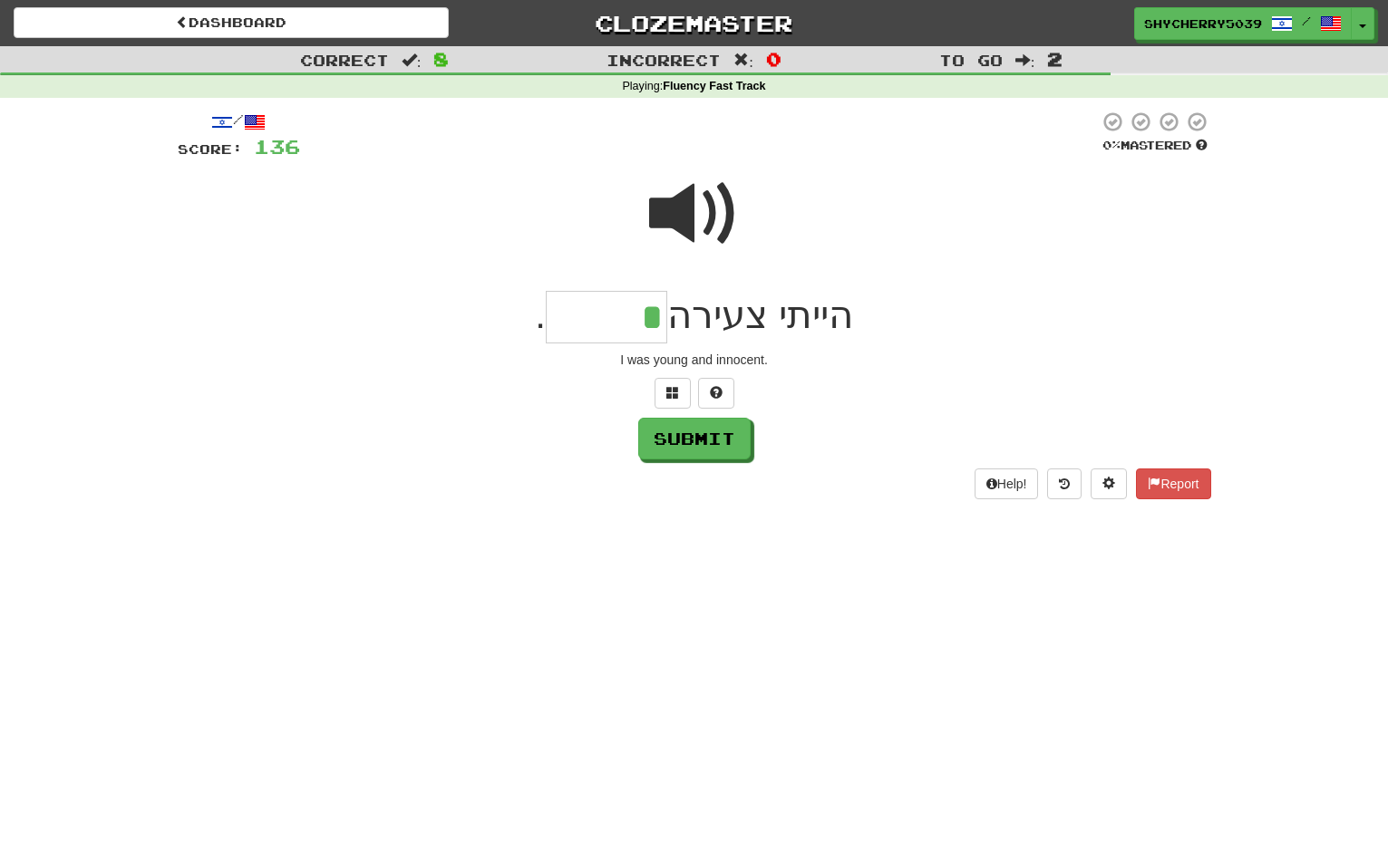
click at [663, 220] on span at bounding box center [694, 213] width 90 height 90
click at [621, 316] on input "*" at bounding box center [606, 318] width 122 height 53
type input "******"
click at [666, 429] on button "Submit" at bounding box center [695, 440] width 112 height 42
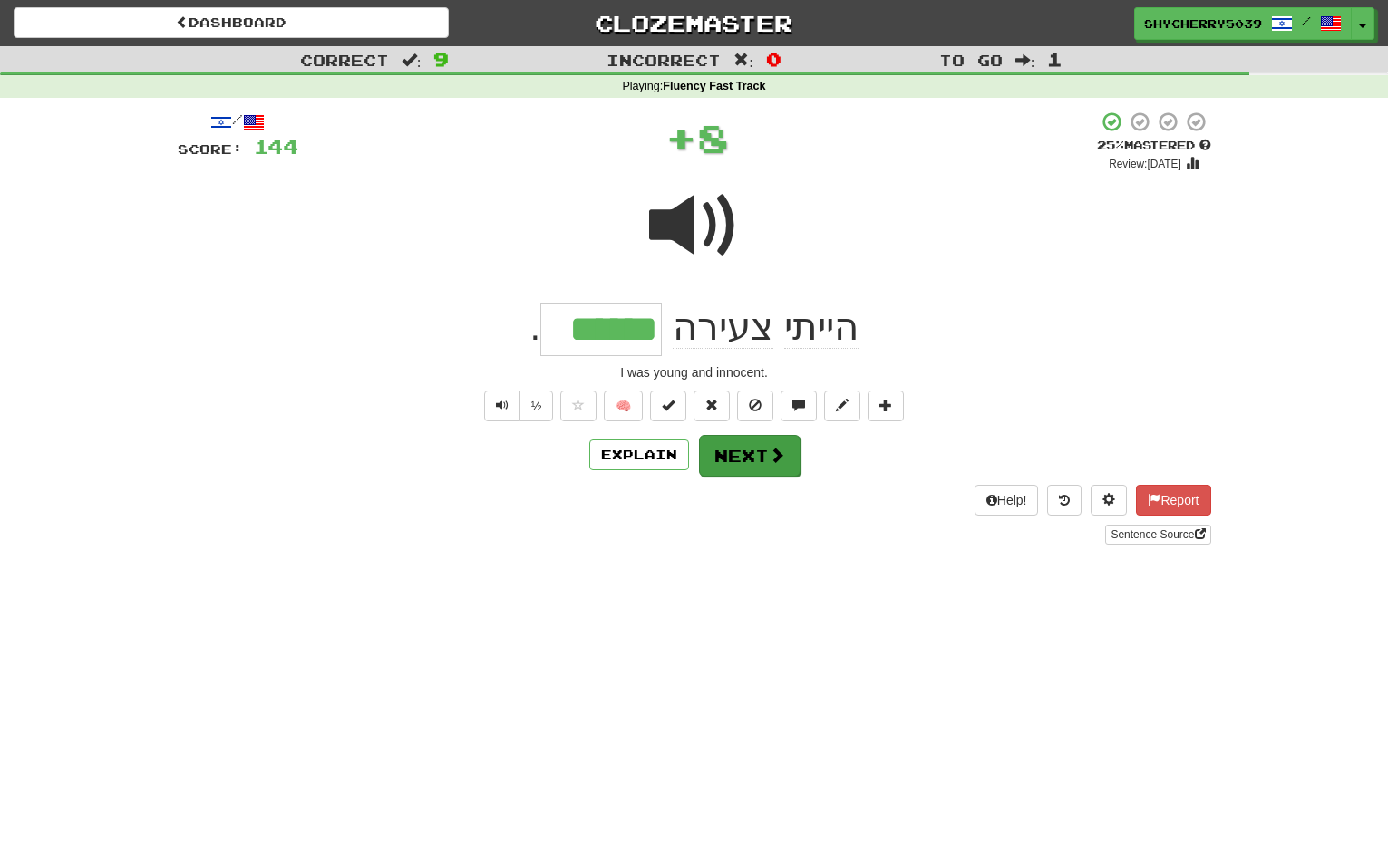
click at [728, 444] on button "Next" at bounding box center [749, 456] width 102 height 42
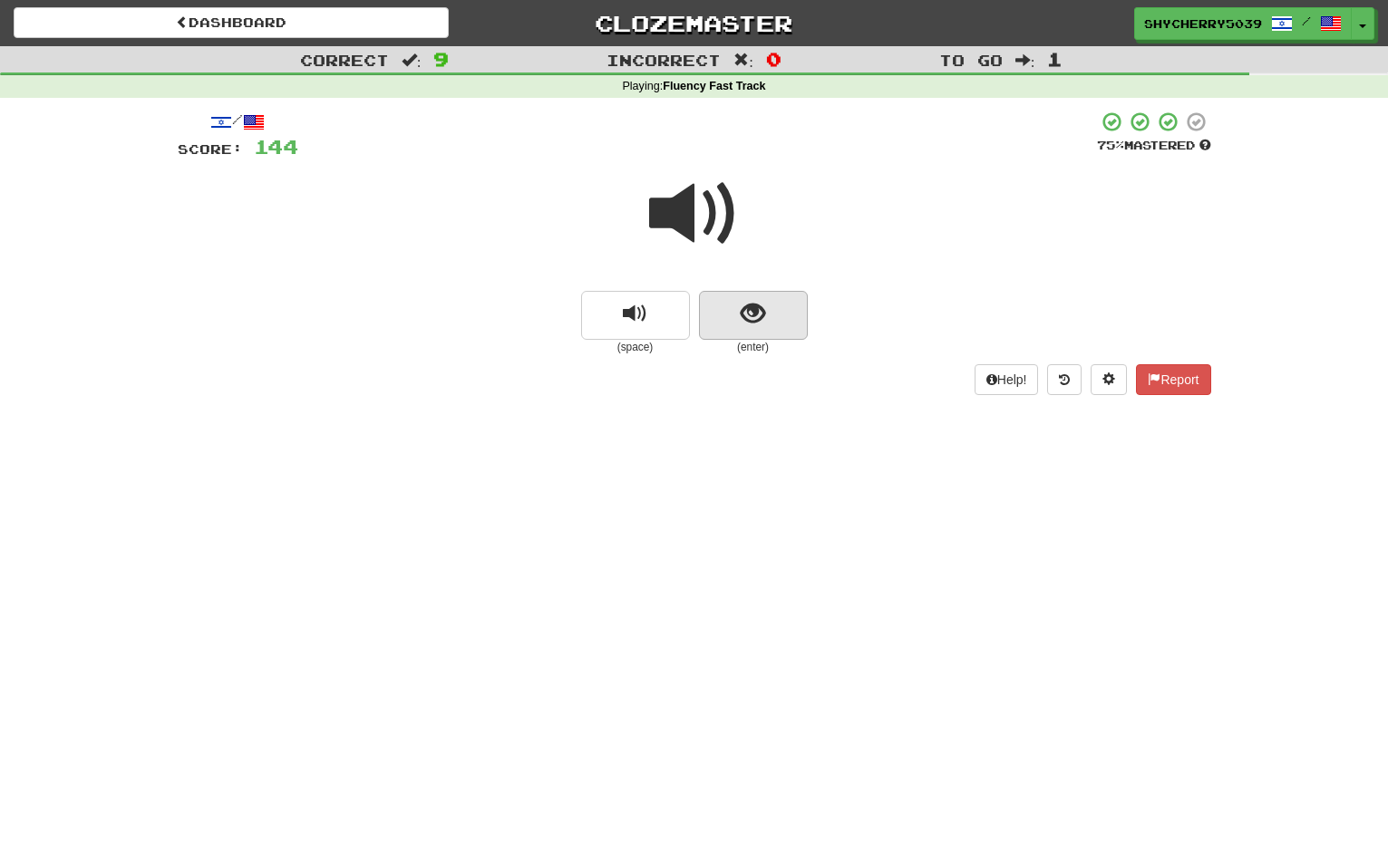
click at [726, 307] on button "show sentence" at bounding box center [753, 315] width 109 height 49
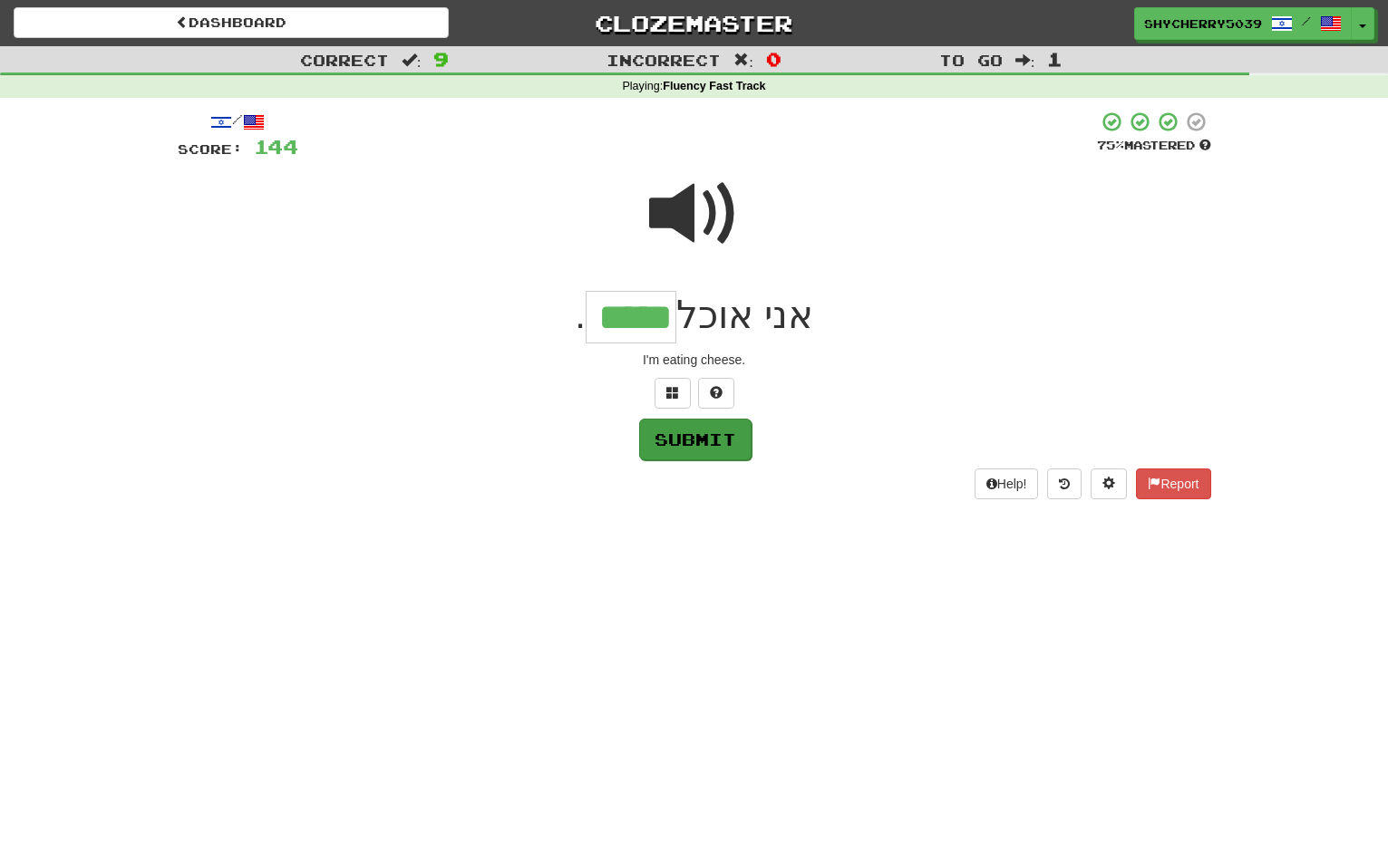
type input "*****"
drag, startPoint x: 680, startPoint y: 422, endPoint x: 690, endPoint y: 427, distance: 11.2
click at [690, 427] on button "Submit" at bounding box center [694, 439] width 112 height 42
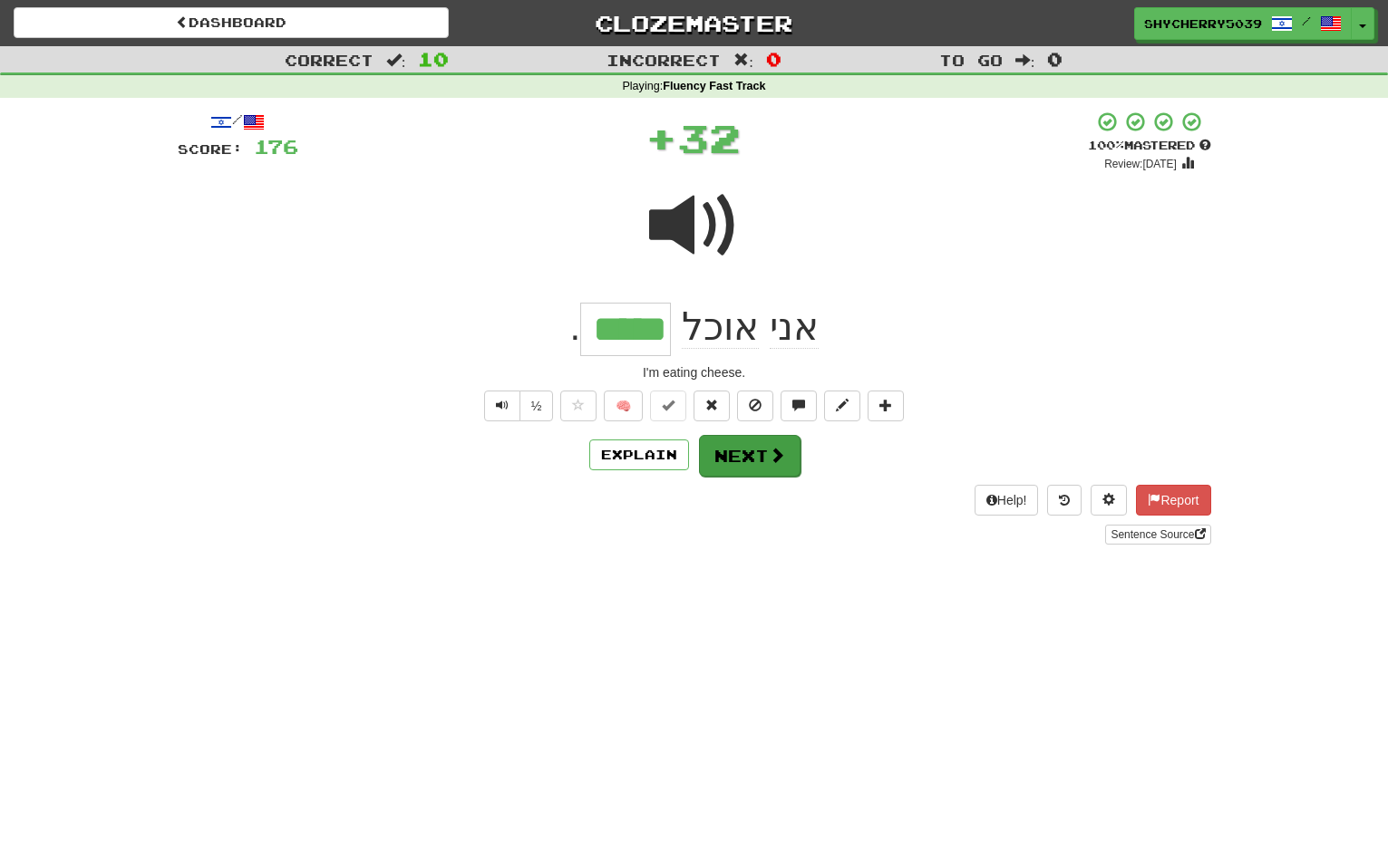
click at [731, 445] on button "Next" at bounding box center [749, 456] width 102 height 42
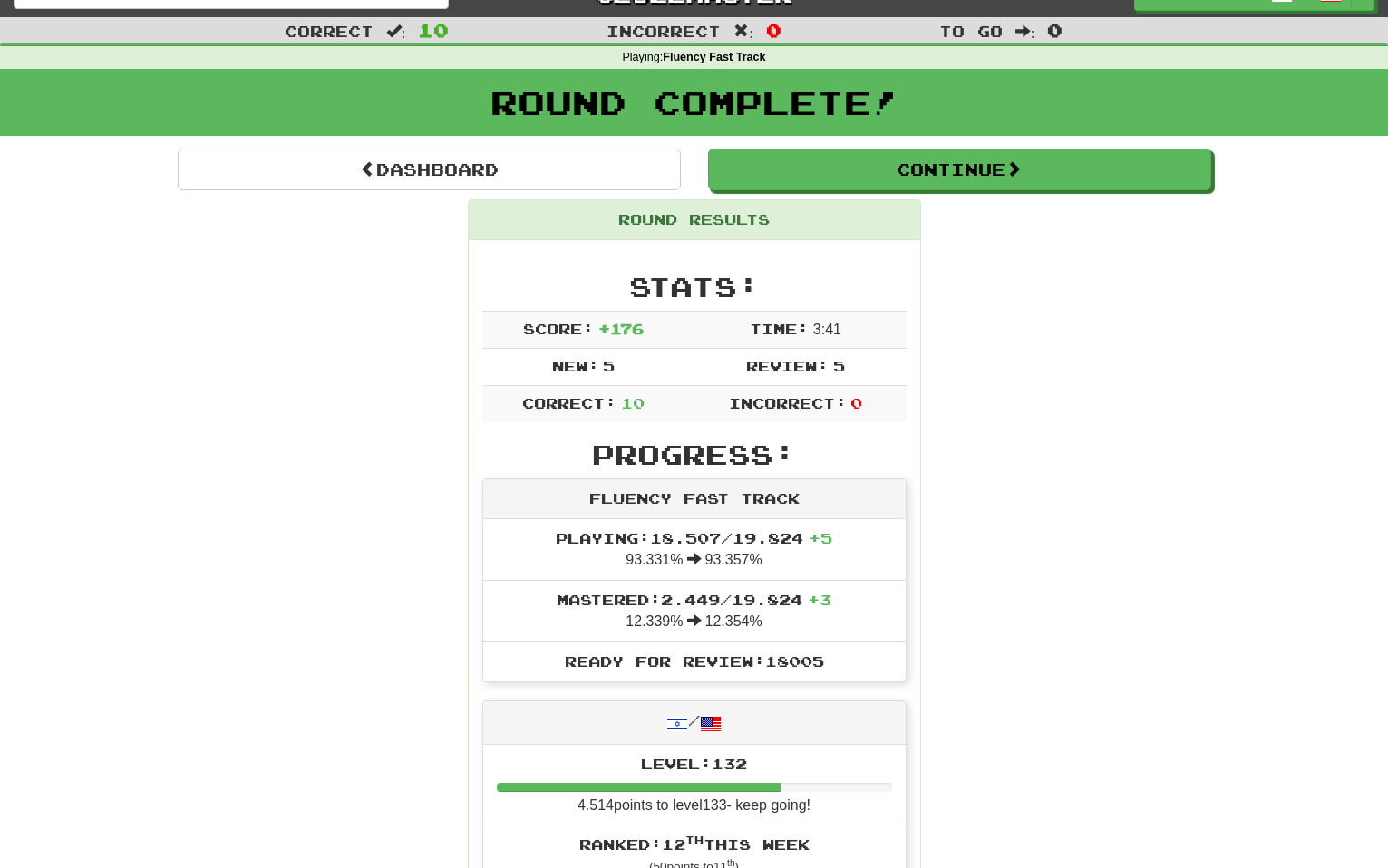
scroll to position [32, 0]
